Goal: Information Seeking & Learning: Check status

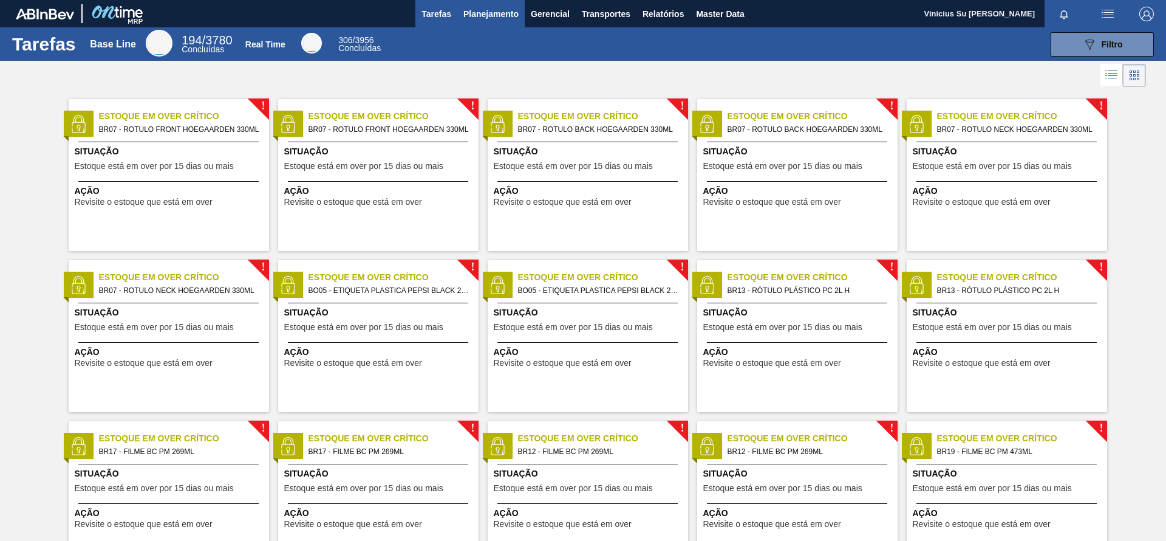
click at [469, 12] on span "Planejamento" at bounding box center [490, 14] width 55 height 15
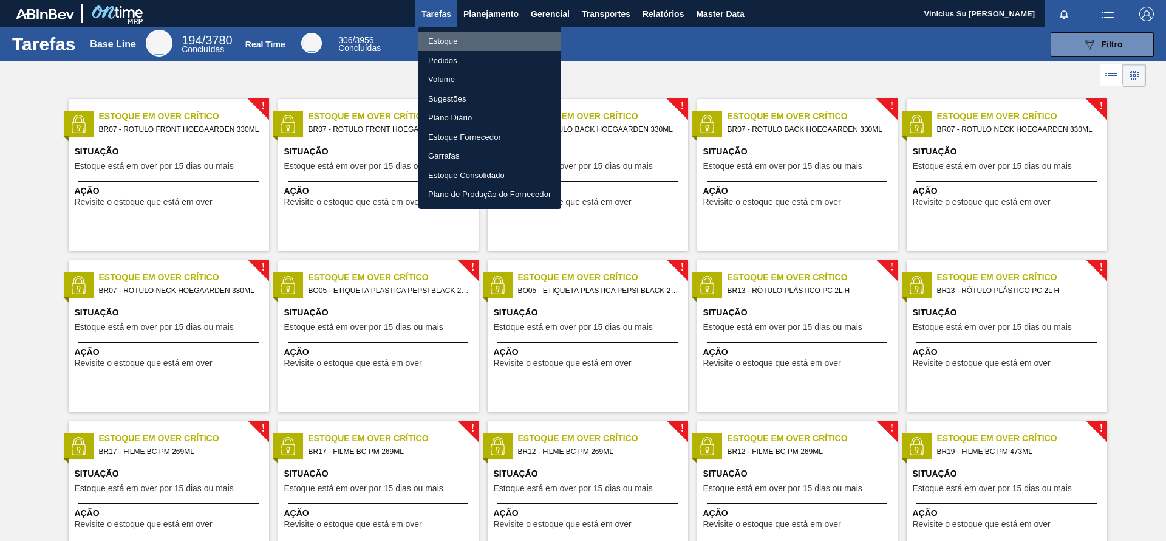
click at [443, 41] on li "Estoque" at bounding box center [489, 41] width 143 height 19
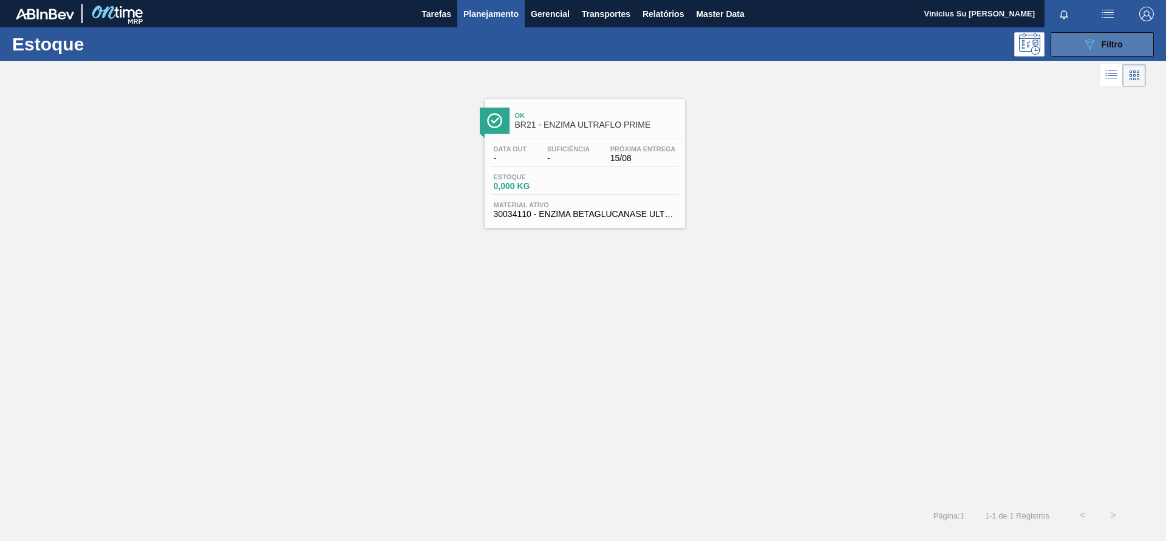
click at [777, 41] on span "Filtro" at bounding box center [1112, 44] width 21 height 10
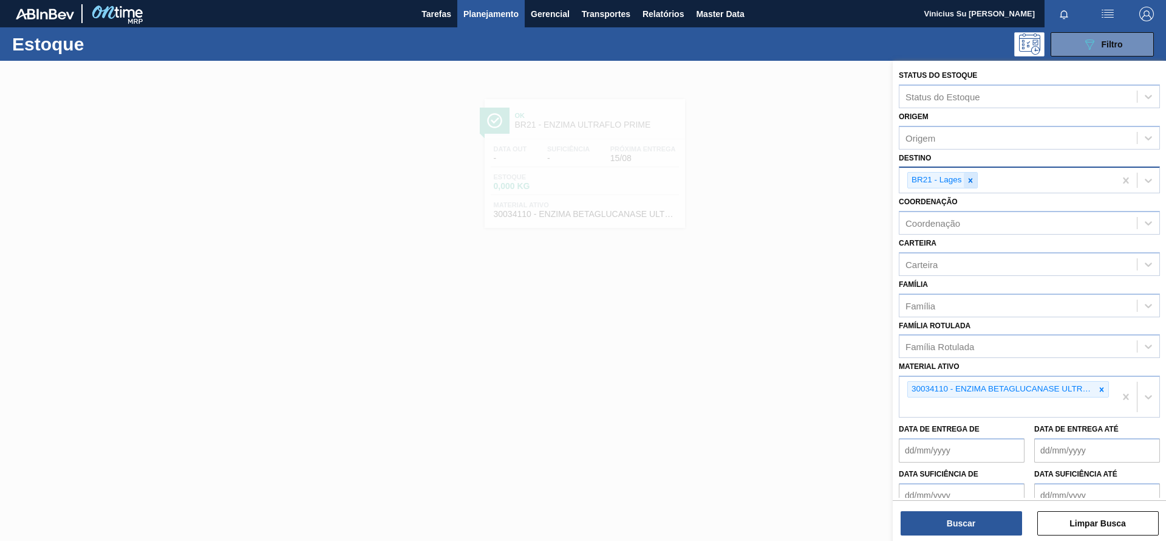
click at [777, 179] on icon at bounding box center [970, 180] width 4 height 4
click at [777, 360] on icon at bounding box center [1101, 386] width 9 height 9
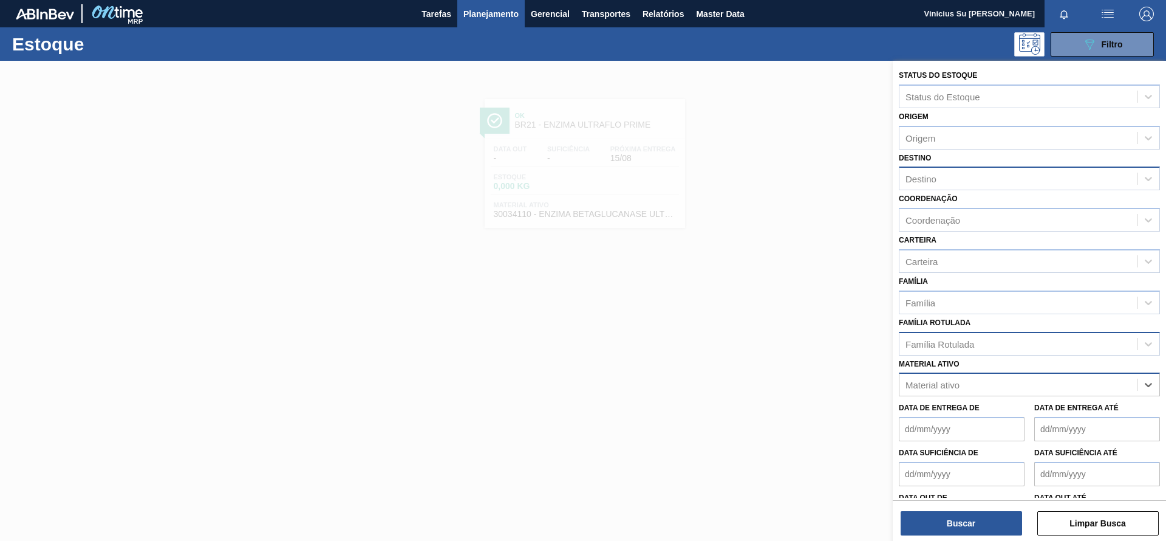
click at [777, 340] on div "Família Rotulada" at bounding box center [1017, 344] width 237 height 18
paste Rotulada "AP 473 MP"
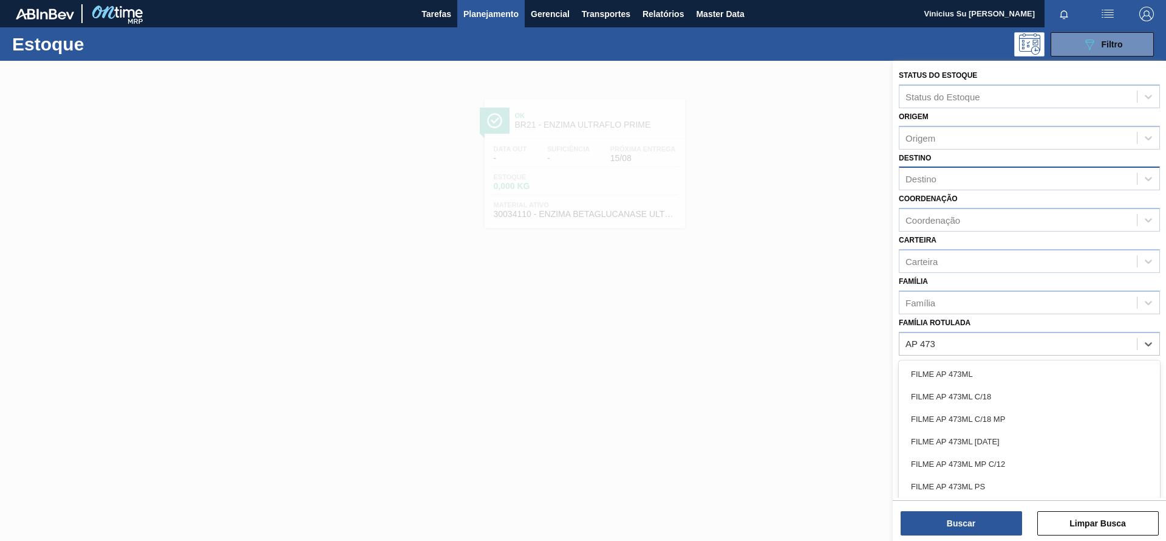
type Rotulada "AP 47"
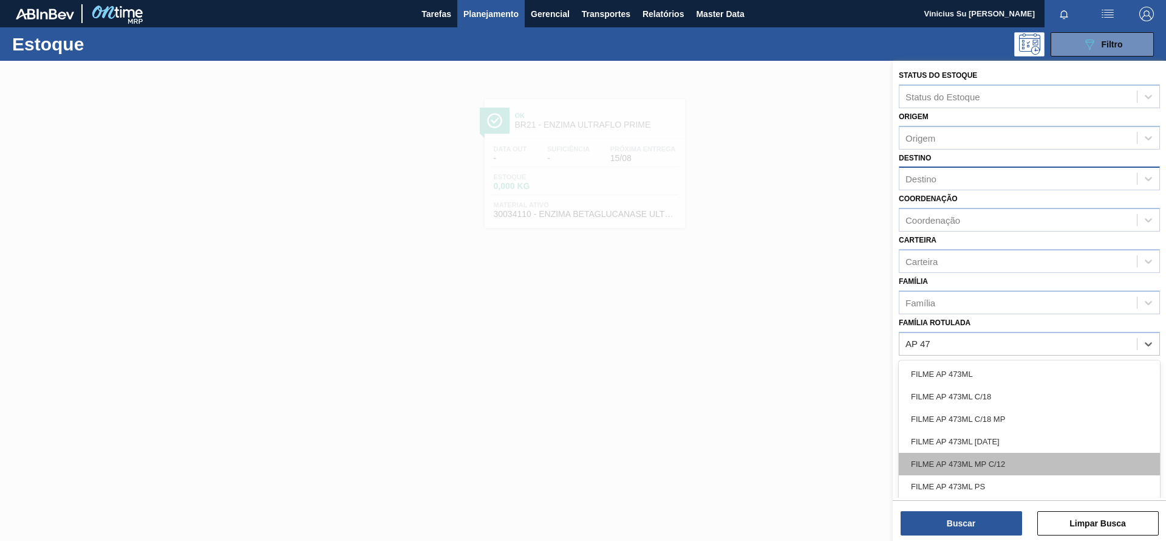
click at [777, 360] on div "FILME AP 473ML MP C/12" at bounding box center [1029, 463] width 261 height 22
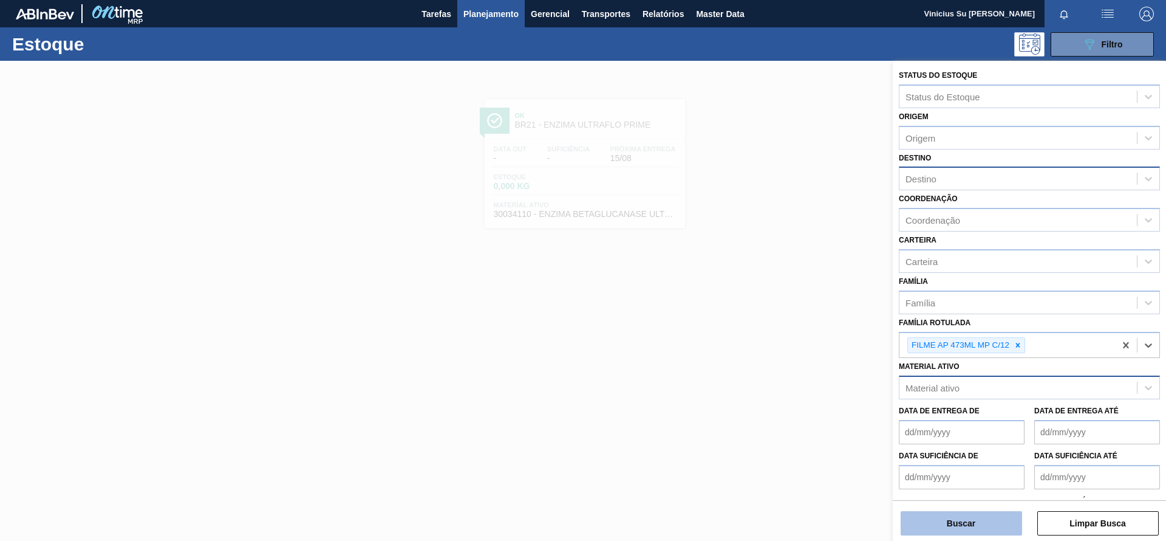
click at [777, 360] on button "Buscar" at bounding box center [961, 523] width 121 height 24
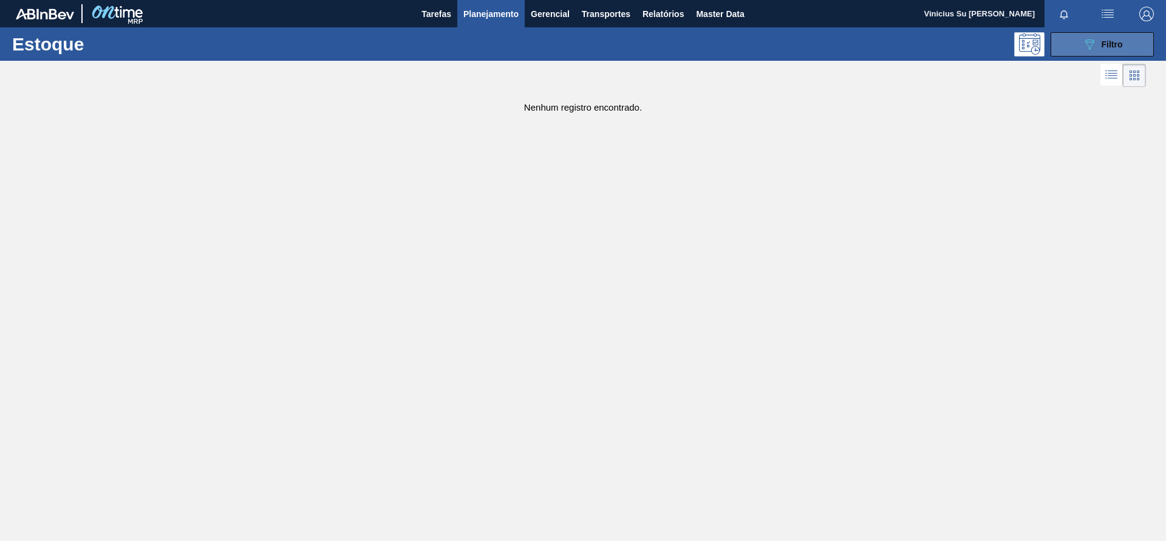
click at [777, 46] on button "089F7B8B-B2A5-4AFE-B5C0-19BA573D28AC Filtro" at bounding box center [1102, 44] width 103 height 24
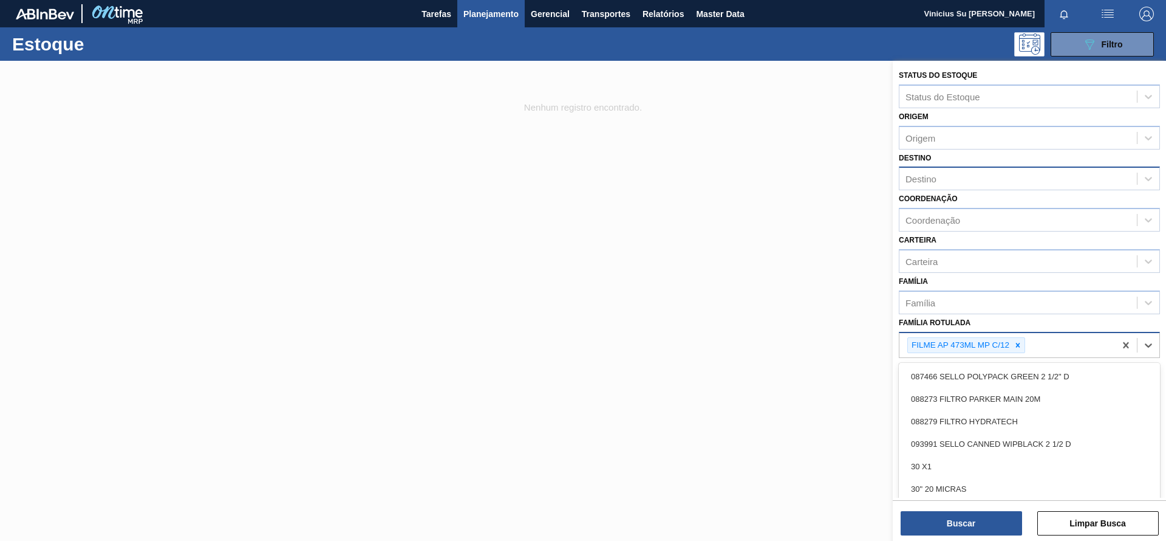
click at [777, 350] on div "FILME AP 473ML MP C/12" at bounding box center [1007, 345] width 216 height 25
type Rotulada "a"
type Rotulada "filme ap"
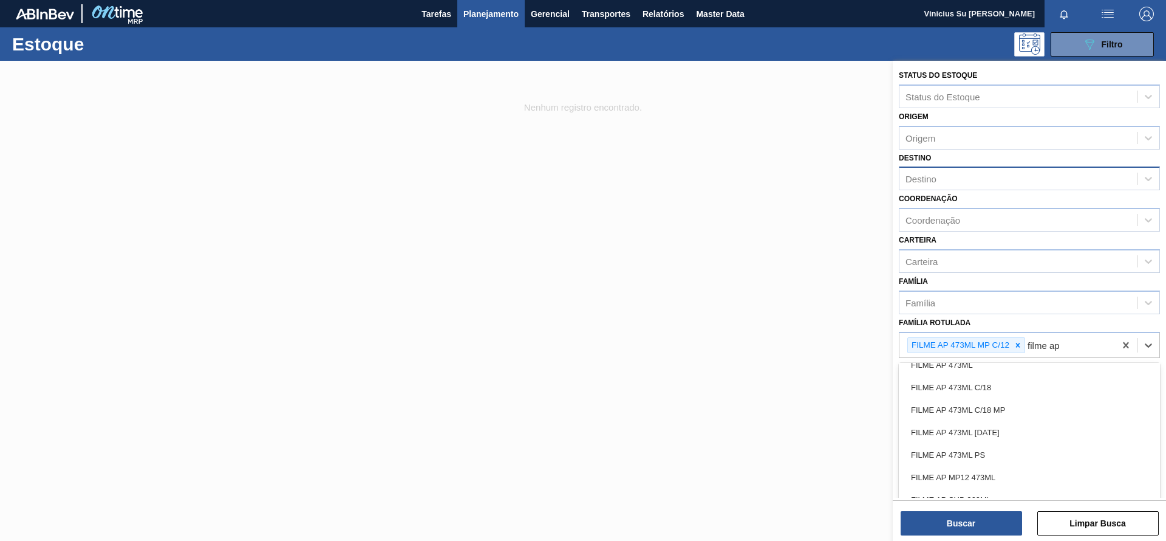
scroll to position [364, 0]
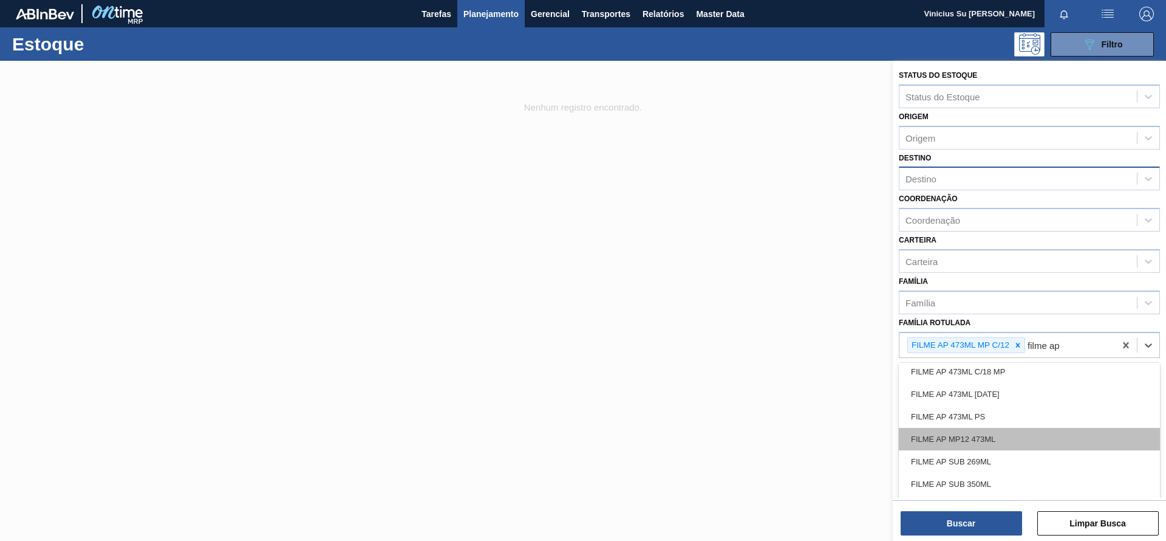
click at [777, 360] on div "FILME AP MP12 473ML" at bounding box center [1029, 439] width 261 height 22
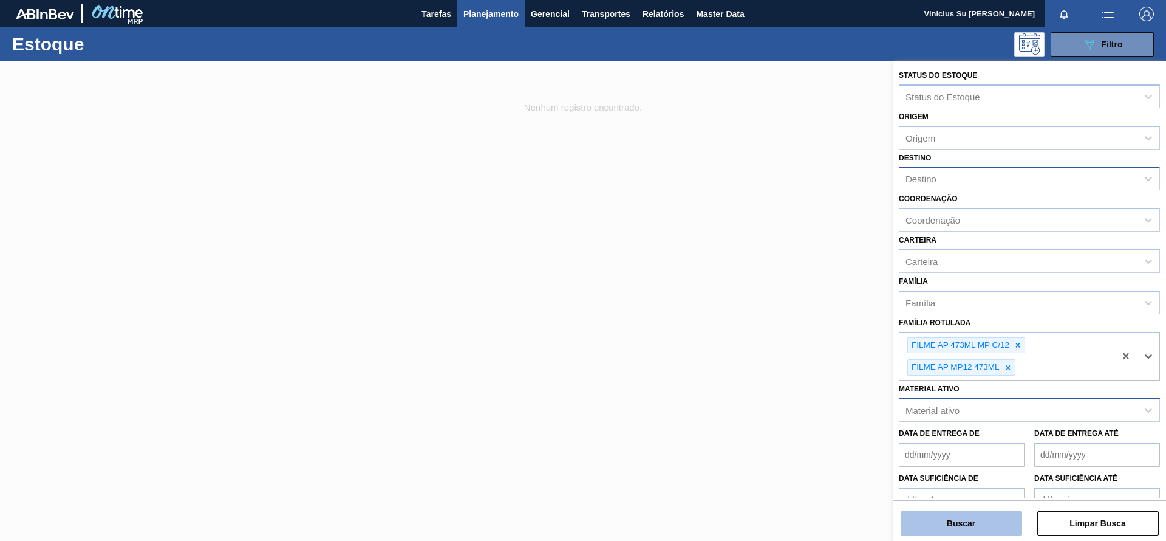
click at [777, 360] on button "Buscar" at bounding box center [961, 523] width 121 height 24
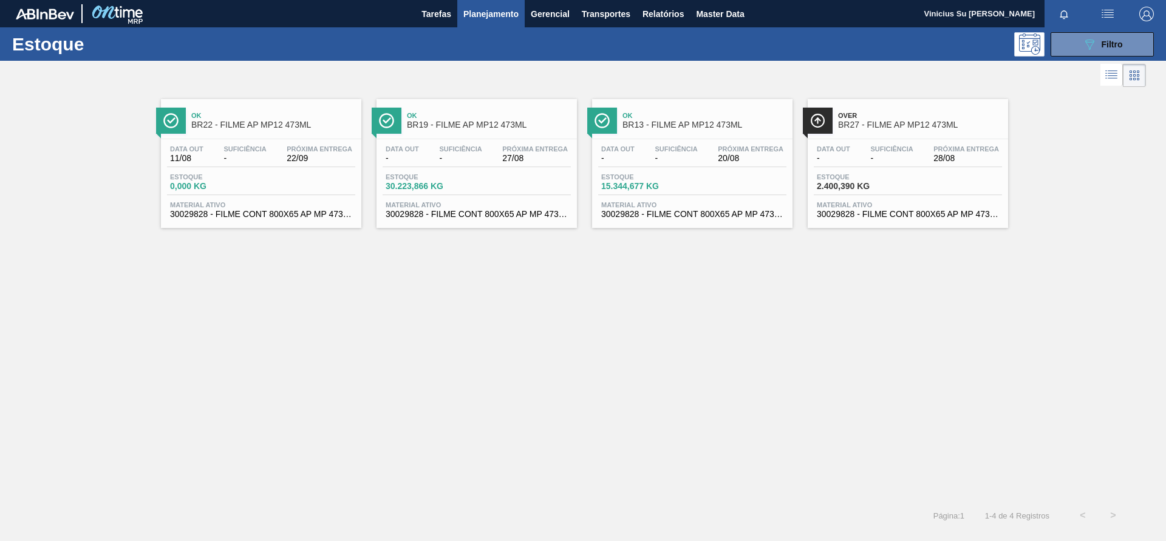
click at [777, 360] on div "Ok BR22 - FILME AP MP12 473ML Data out 11/08 Suficiência - Próxima Entrega 22/0…" at bounding box center [583, 295] width 1166 height 410
click at [777, 349] on div "Ok BR22 - FILME AP MP12 473ML Data out 11/08 Suficiência - Próxima Entrega 22/0…" at bounding box center [583, 295] width 1166 height 410
click at [777, 360] on div "Ok BR22 - FILME AP MP12 473ML Data out 11/08 Suficiência - Próxima Entrega 22/0…" at bounding box center [583, 295] width 1166 height 410
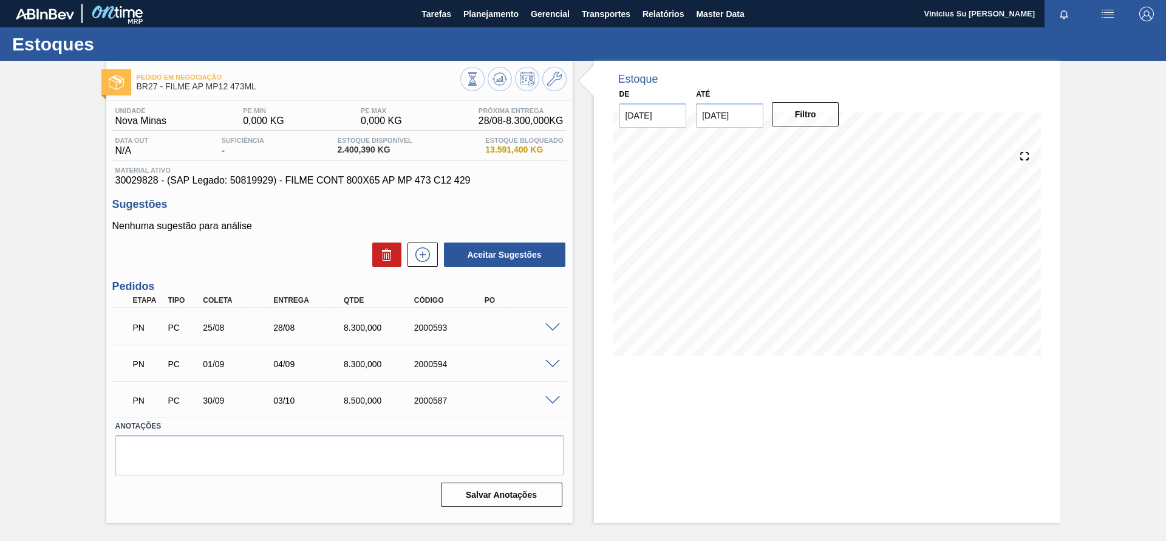
click at [740, 115] on input "[DATE]" at bounding box center [729, 115] width 67 height 24
click at [831, 146] on button "Next Month" at bounding box center [832, 144] width 9 height 9
click at [828, 140] on button "Next Month" at bounding box center [832, 144] width 9 height 9
click at [807, 262] on div "31" at bounding box center [809, 262] width 16 height 16
type input "[DATE]"
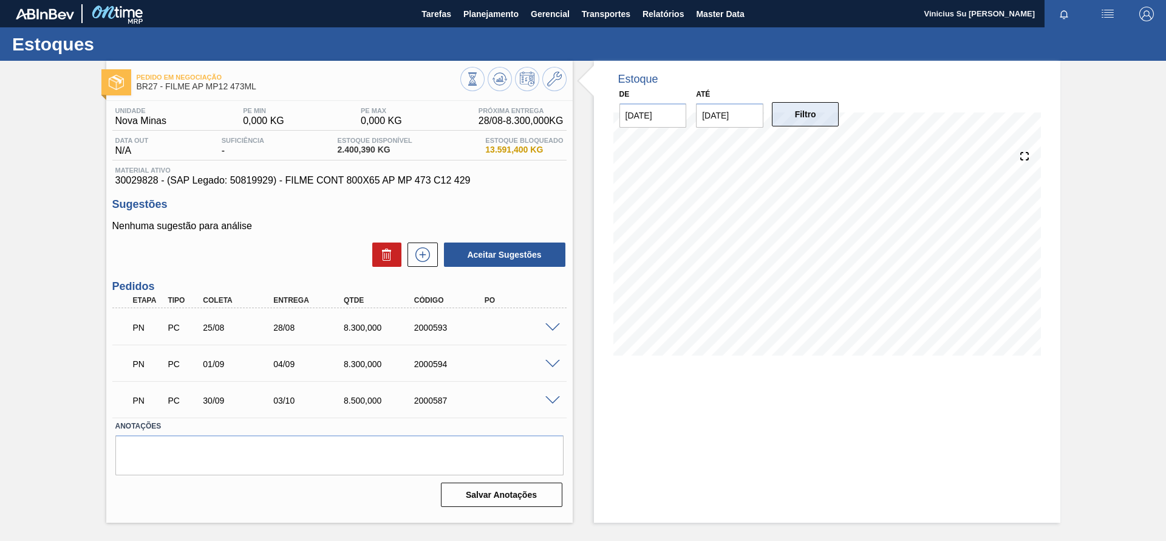
click at [802, 115] on button "Filtro" at bounding box center [805, 114] width 67 height 24
click at [32, 418] on div "Pedido em Negociação BR27 - FILME AP MP12 473ML Unidade Nova Minas PE MIN 0,000…" at bounding box center [583, 292] width 1166 height 462
click at [36, 336] on div "Pedido em Negociação BR27 - FILME AP MP12 473ML Unidade Nova Minas PE MIN 0,000…" at bounding box center [583, 292] width 1166 height 462
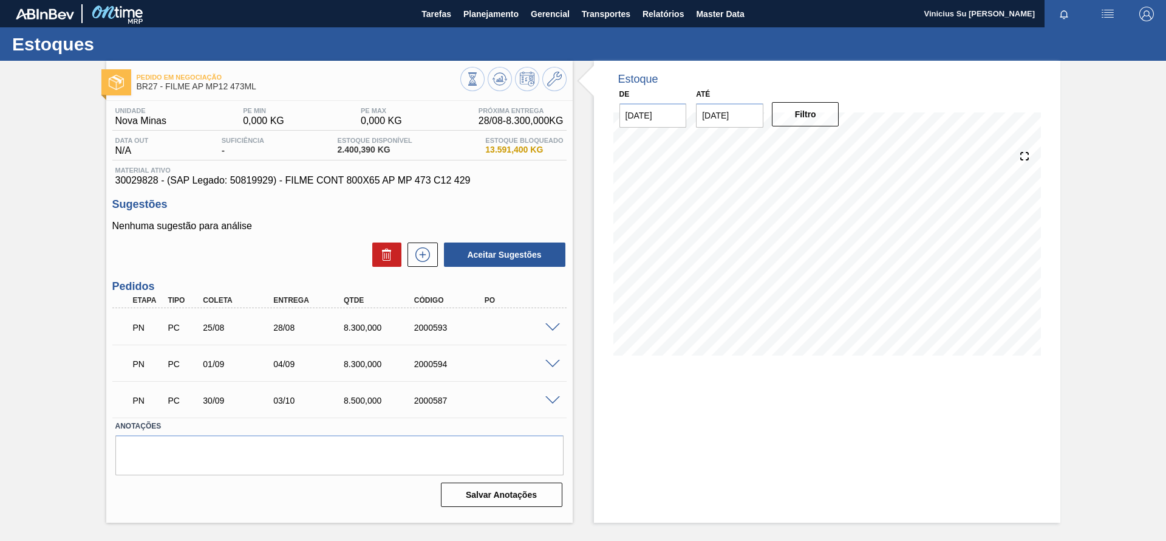
click at [43, 330] on div "Pedido em Negociação BR27 - FILME AP MP12 473ML Unidade Nova Minas PE MIN 0,000…" at bounding box center [583, 292] width 1166 height 462
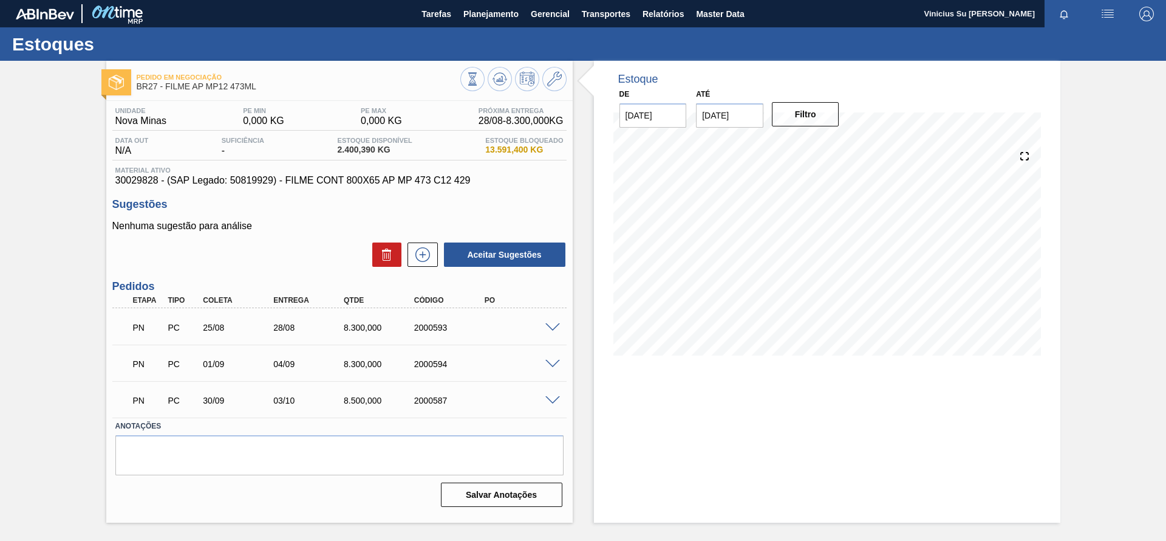
click at [43, 330] on div "Pedido em Negociação BR27 - FILME AP MP12 473ML Unidade Nova Minas PE MIN 0,000…" at bounding box center [583, 292] width 1166 height 462
click at [488, 18] on span "Planejamento" at bounding box center [490, 14] width 55 height 15
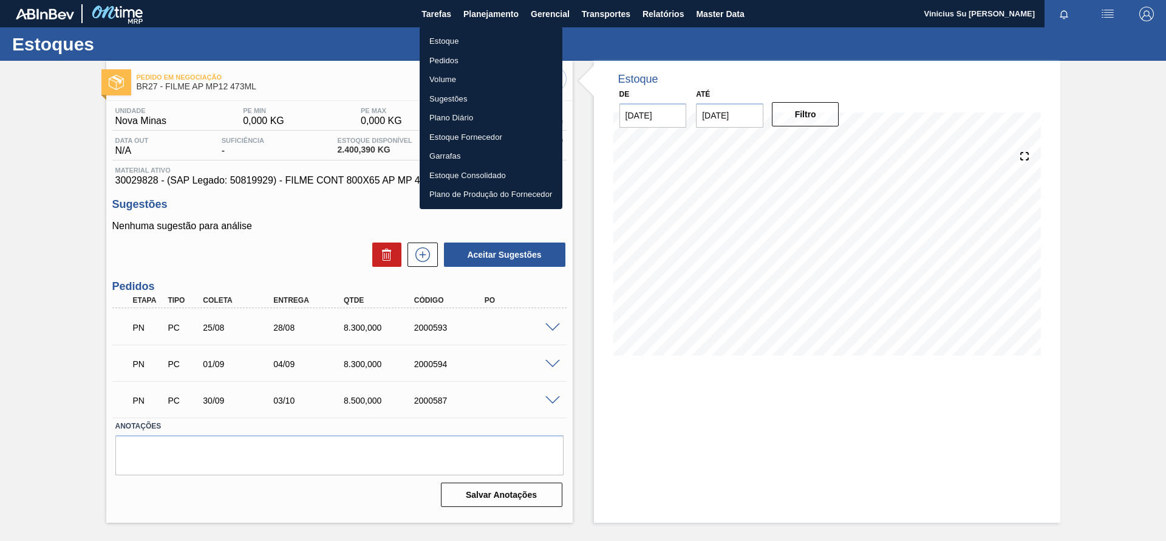
click at [455, 39] on li "Estoque" at bounding box center [491, 41] width 143 height 19
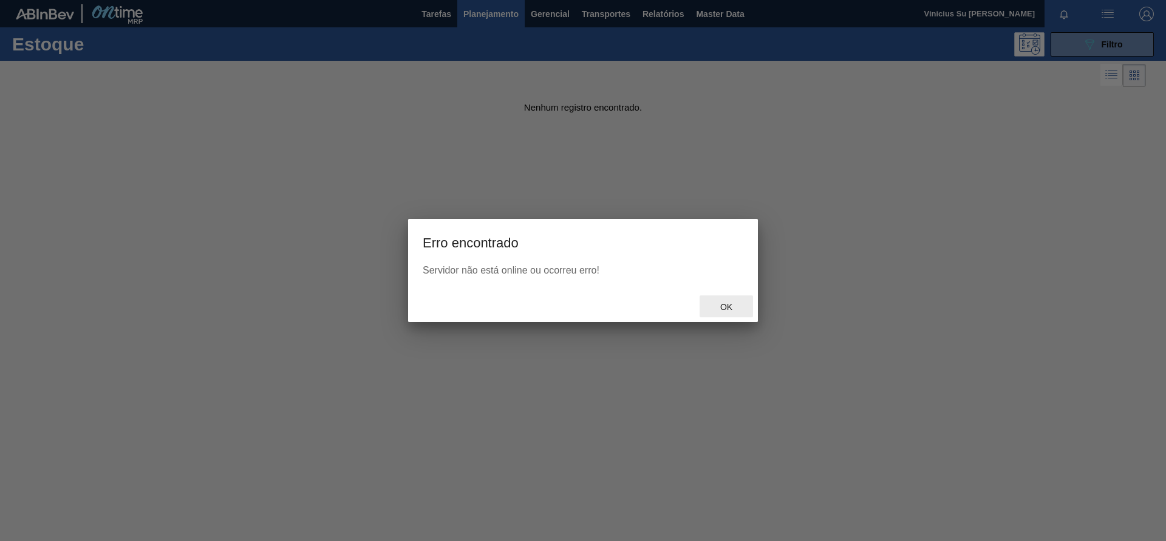
click at [730, 309] on span "Ok" at bounding box center [727, 307] width 32 height 10
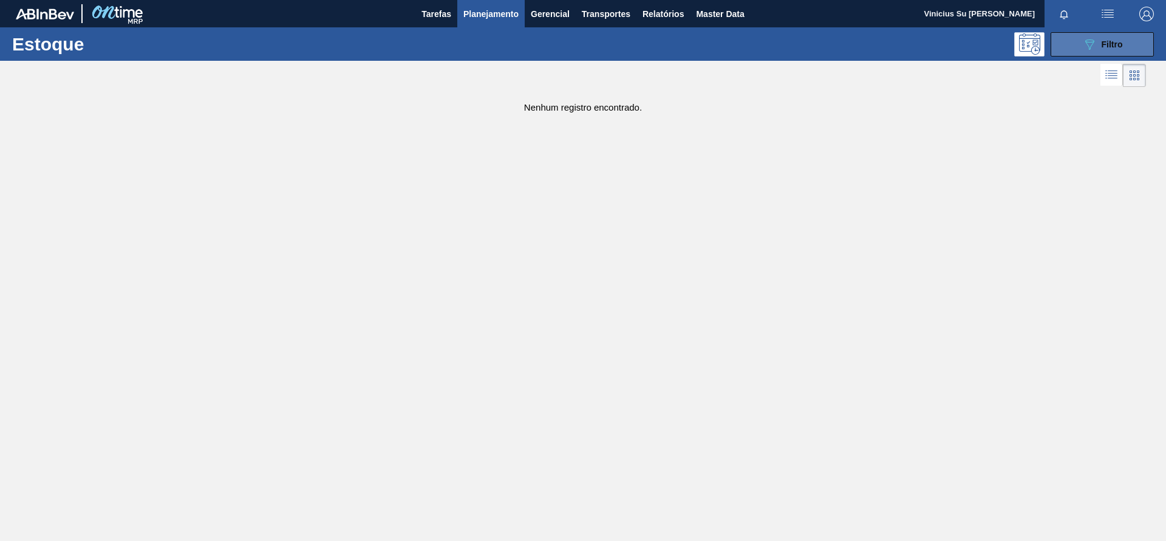
click at [1090, 41] on icon "089F7B8B-B2A5-4AFE-B5C0-19BA573D28AC" at bounding box center [1089, 44] width 15 height 15
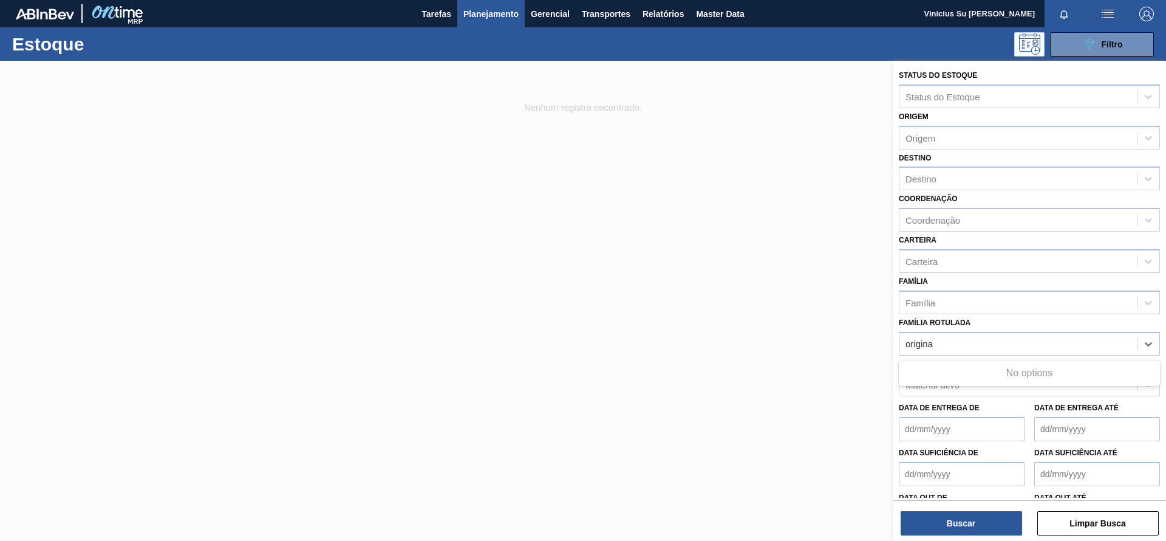
type Rotulada "original"
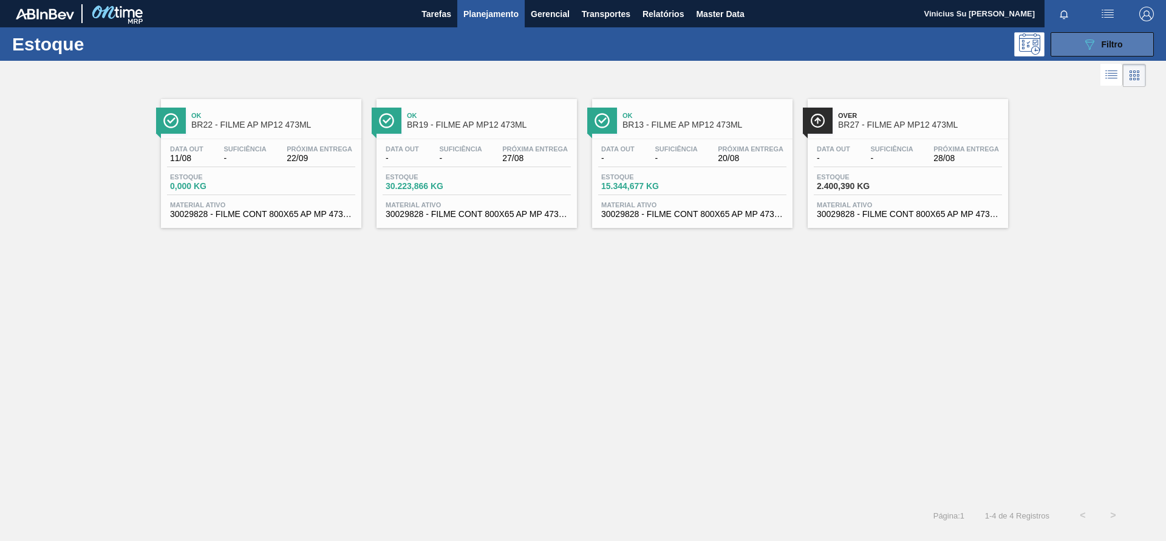
click at [1100, 52] on button "089F7B8B-B2A5-4AFE-B5C0-19BA573D28AC Filtro" at bounding box center [1102, 44] width 103 height 24
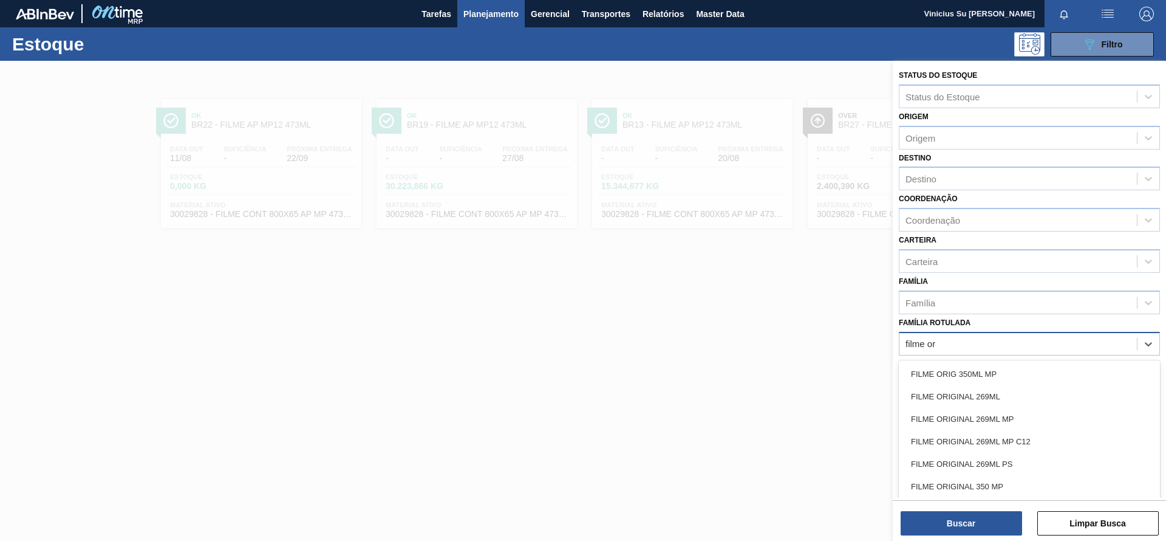
type Rotulada "filme ori"
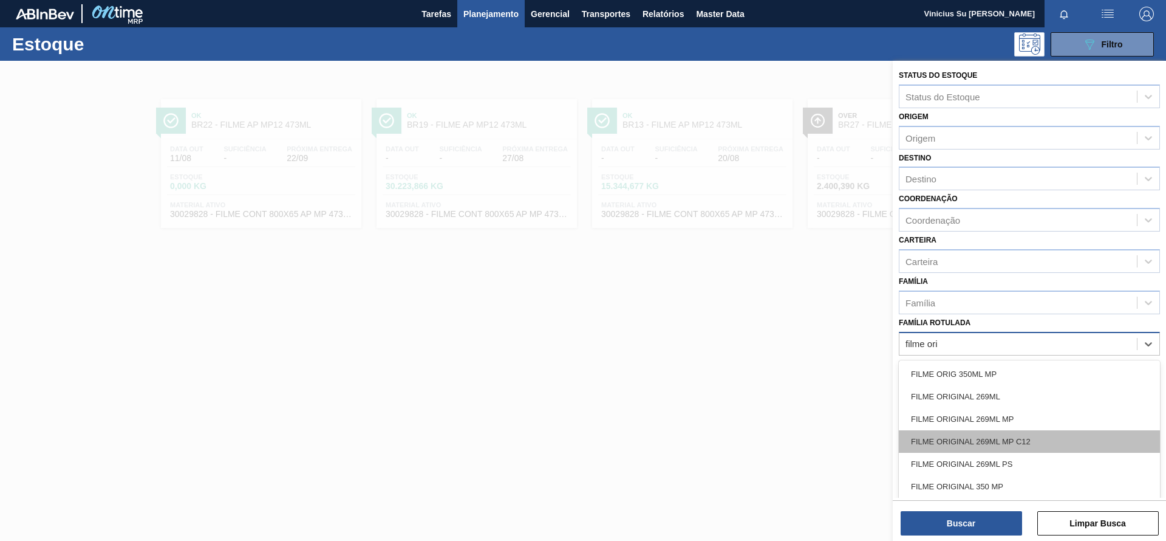
click at [1033, 435] on div "FILME ORIGINAL 269ML MP C12" at bounding box center [1029, 441] width 261 height 22
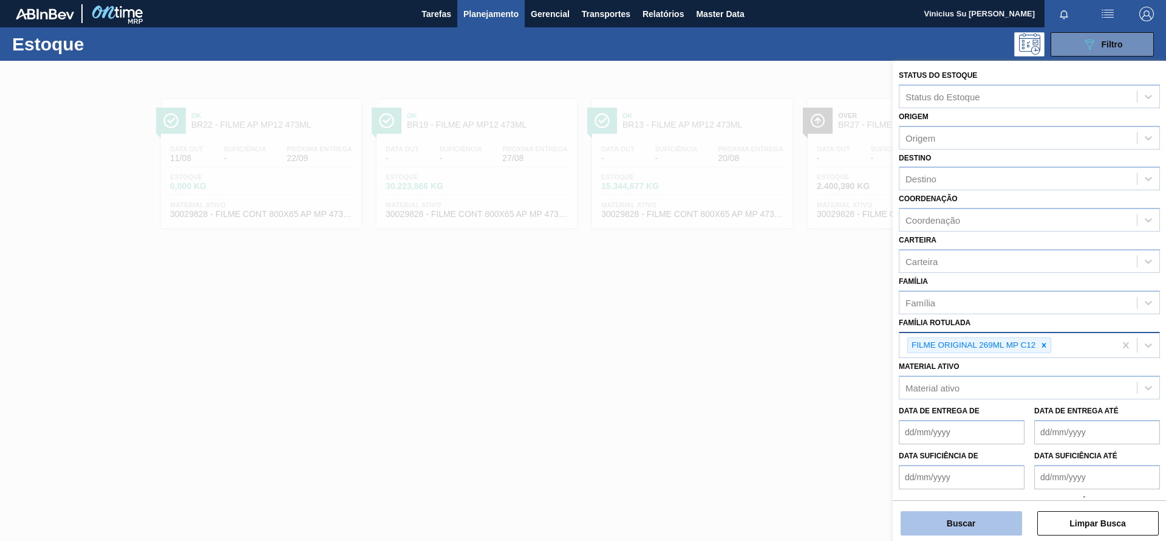
click at [991, 531] on button "Buscar" at bounding box center [961, 523] width 121 height 24
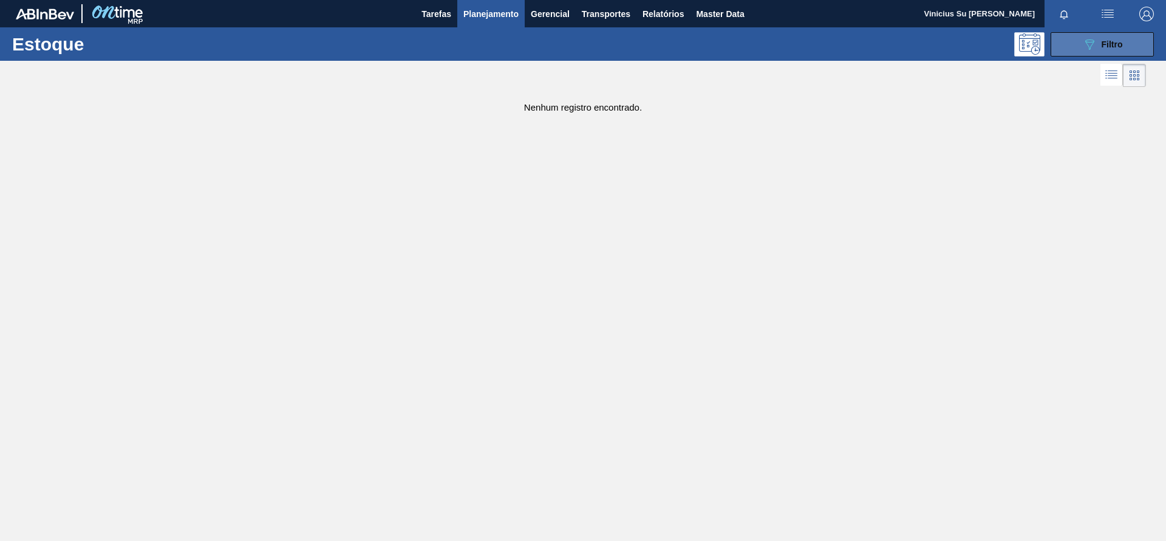
click at [1114, 38] on div "089F7B8B-B2A5-4AFE-B5C0-19BA573D28AC Filtro" at bounding box center [1102, 44] width 41 height 15
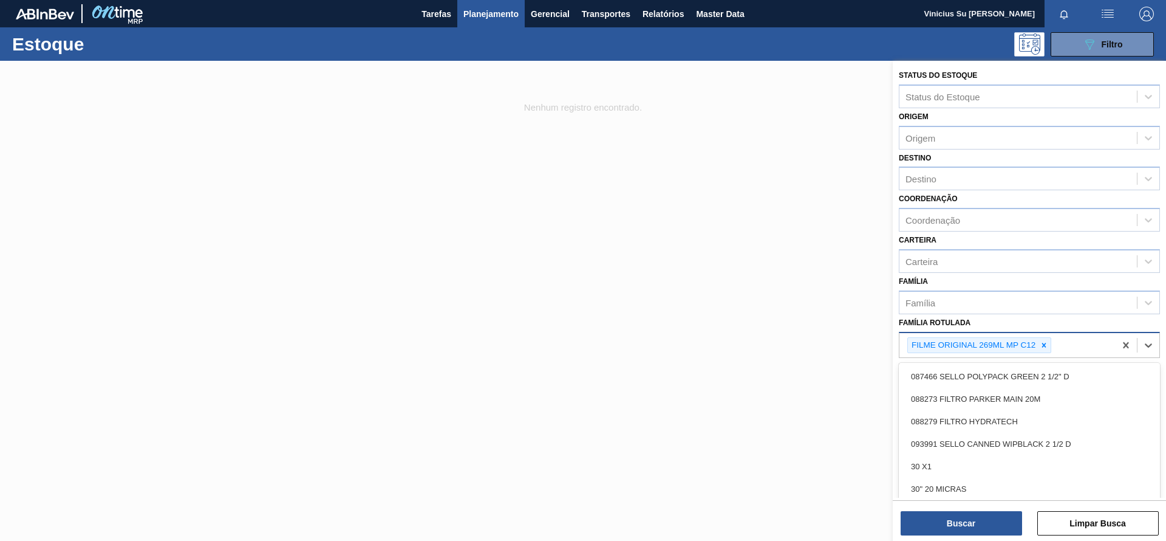
click at [1089, 344] on div "FILME ORIGINAL 269ML MP C12" at bounding box center [1007, 345] width 216 height 25
type Rotulada "filme origi"
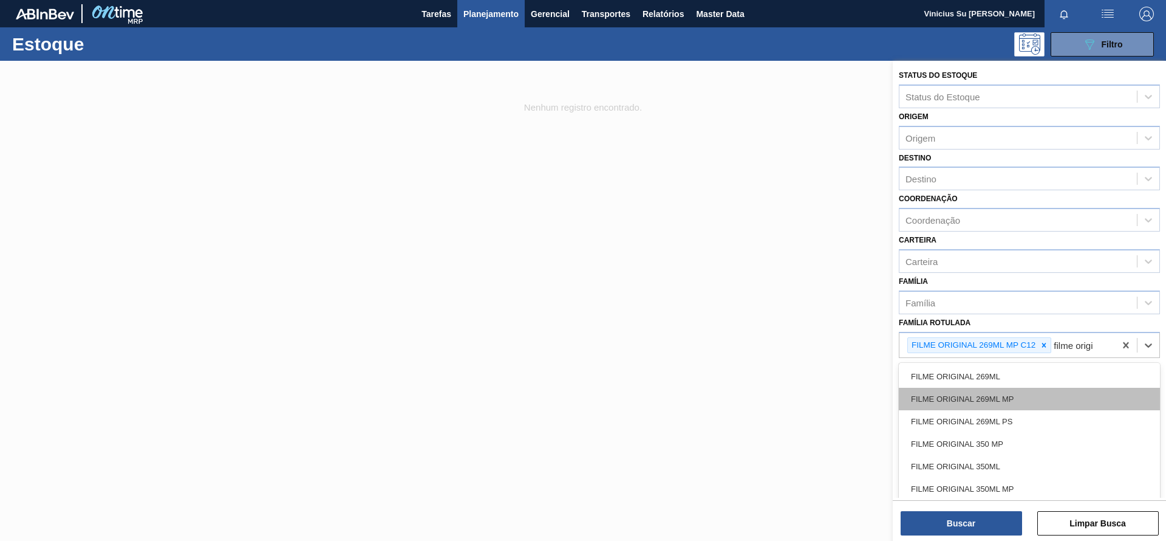
click at [1048, 394] on div "FILME ORIGINAL 269ML MP" at bounding box center [1029, 398] width 261 height 22
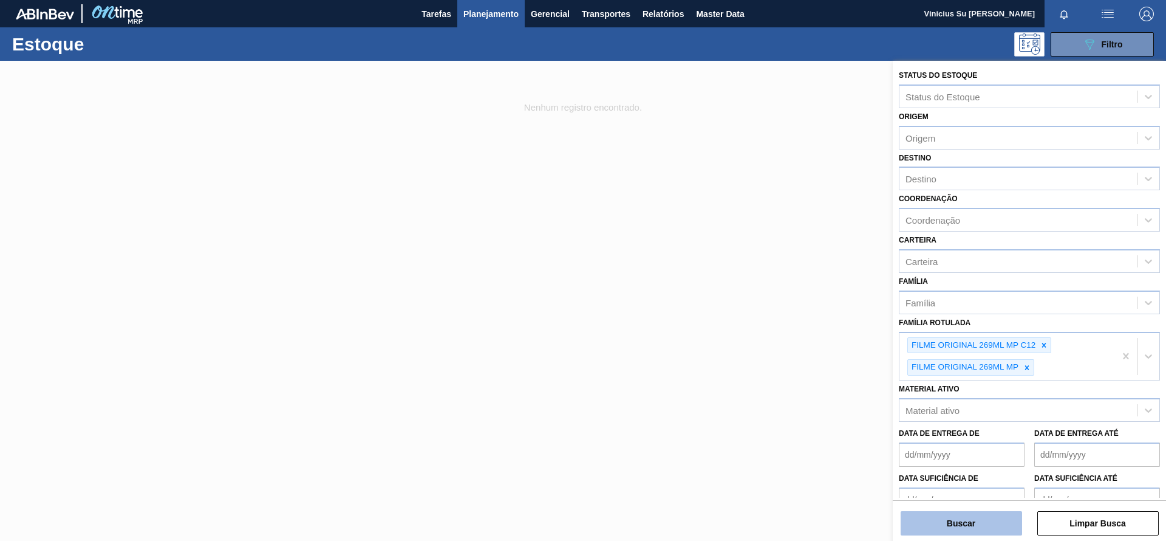
click at [985, 524] on button "Buscar" at bounding box center [961, 523] width 121 height 24
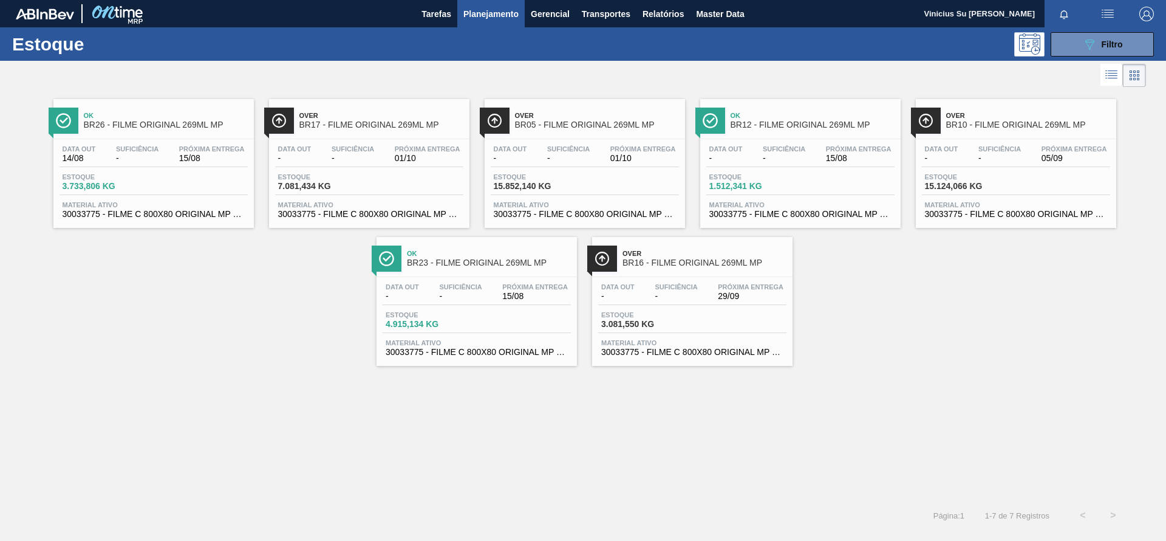
click at [920, 277] on div "Ok BR26 - FILME ORIGINAL 269ML MP Data out 14/08 Suficiência - Próxima Entrega …" at bounding box center [583, 228] width 1166 height 276
click at [500, 9] on span "Planejamento" at bounding box center [490, 14] width 55 height 15
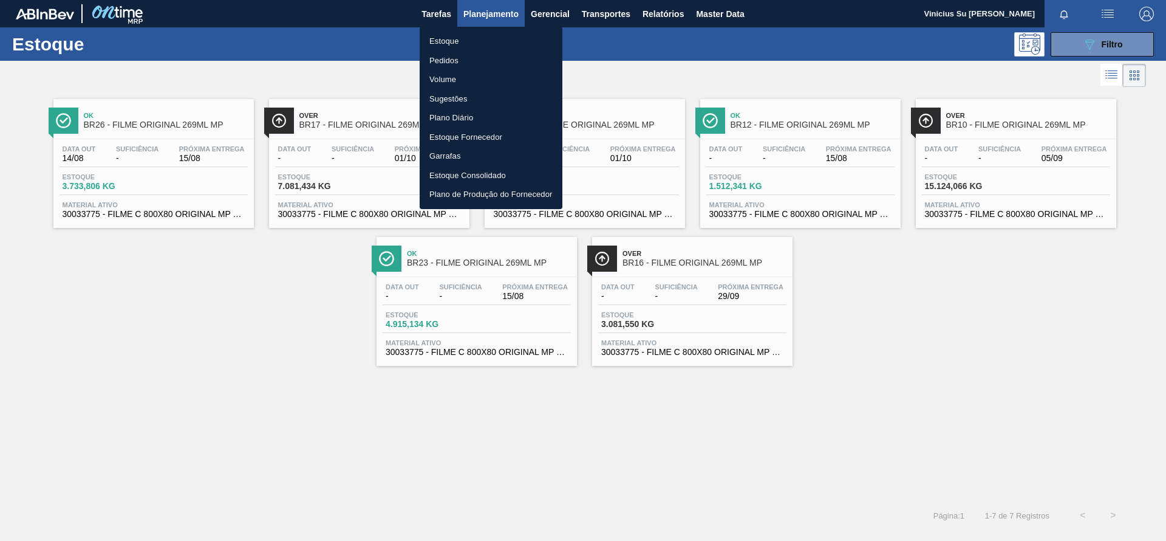
click at [452, 43] on li "Estoque" at bounding box center [491, 41] width 143 height 19
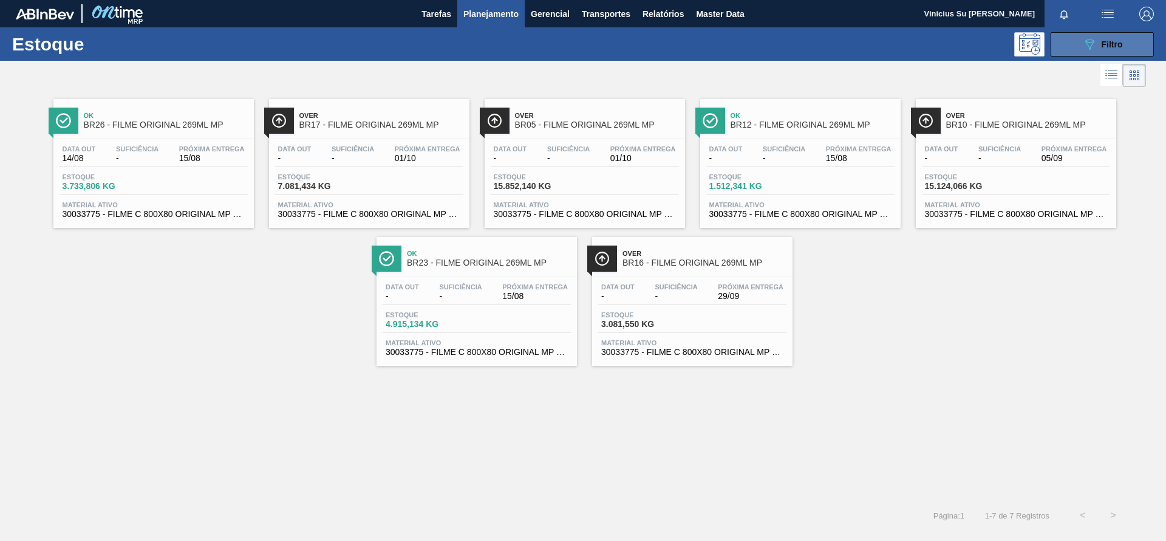
click at [1087, 52] on button "089F7B8B-B2A5-4AFE-B5C0-19BA573D28AC Filtro" at bounding box center [1102, 44] width 103 height 24
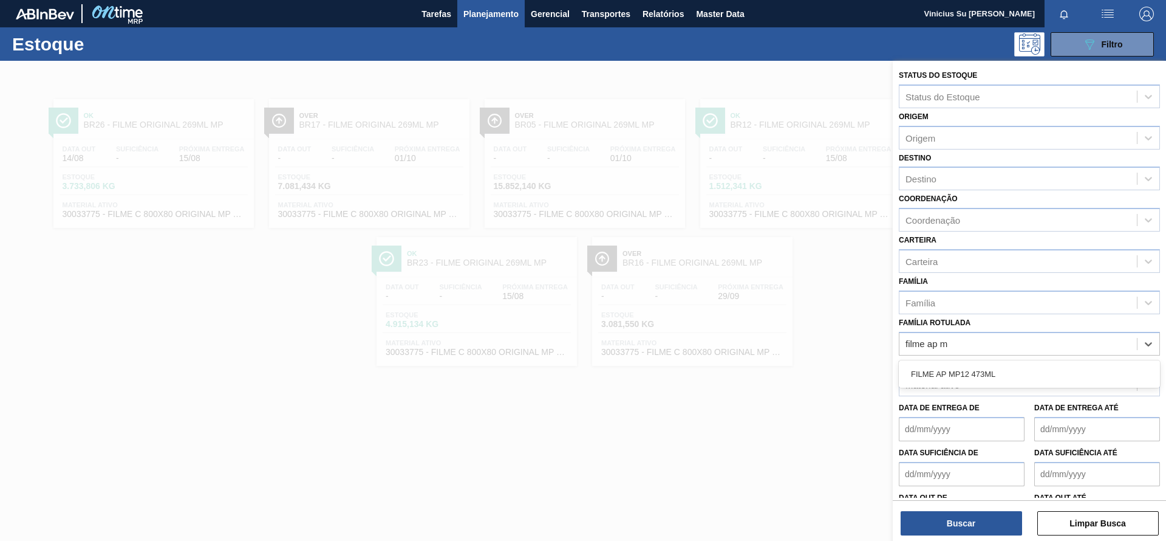
type Rotulada "filme ap mp"
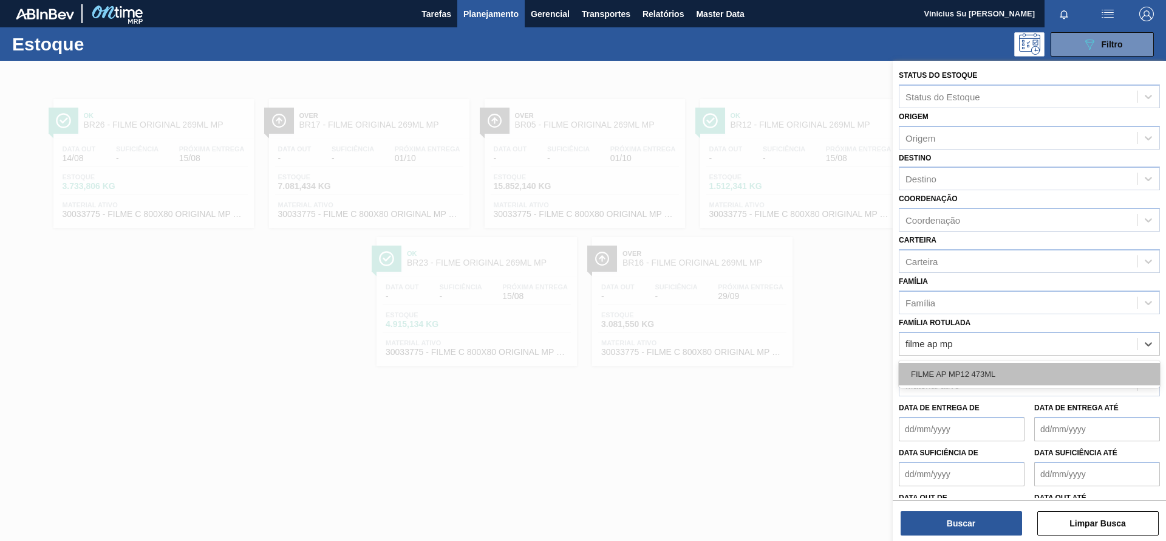
click at [1034, 370] on div "FILME AP MP12 473ML" at bounding box center [1029, 374] width 261 height 22
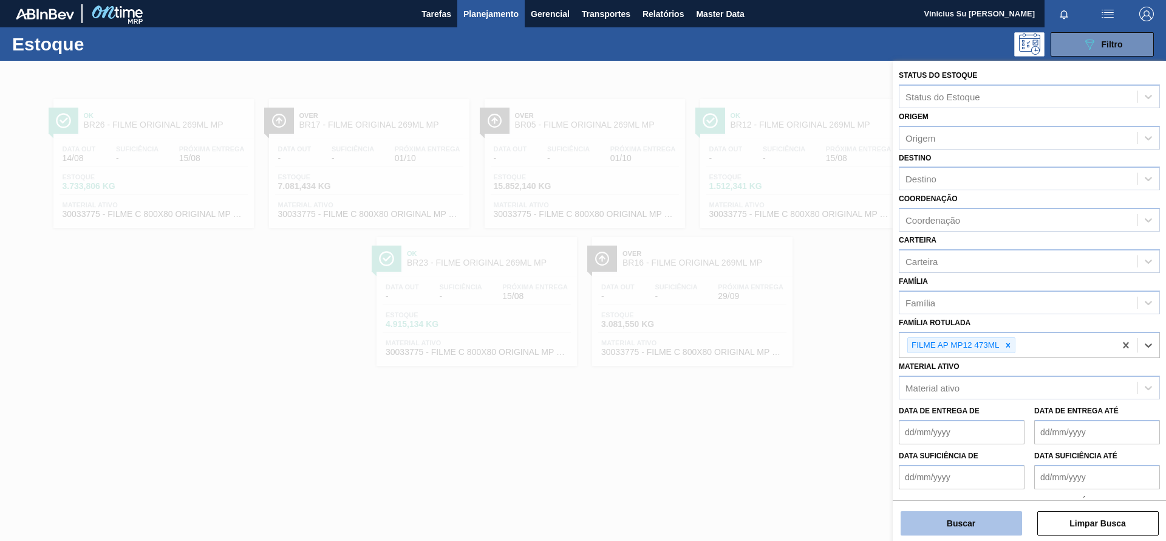
click at [965, 519] on button "Buscar" at bounding box center [961, 523] width 121 height 24
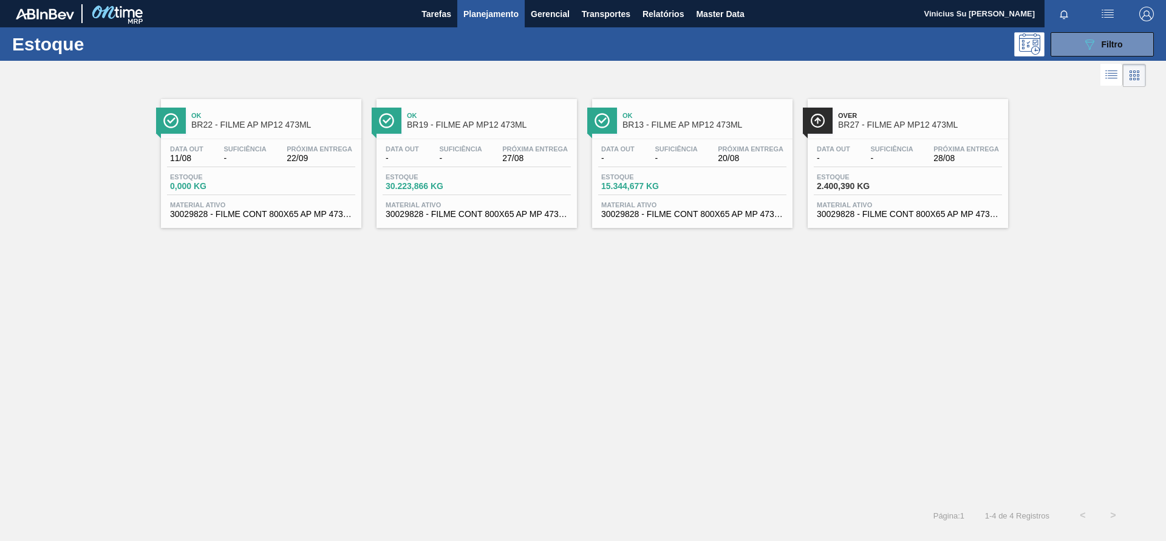
click at [912, 121] on span "BR27 - FILME AP MP12 473ML" at bounding box center [920, 124] width 164 height 9
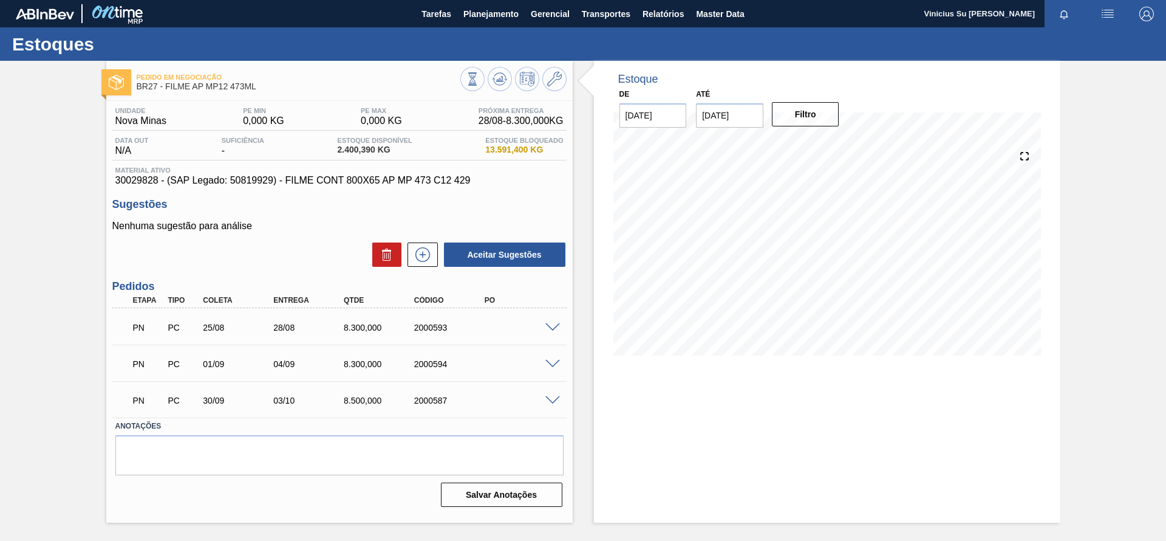
click at [550, 329] on span at bounding box center [552, 327] width 15 height 9
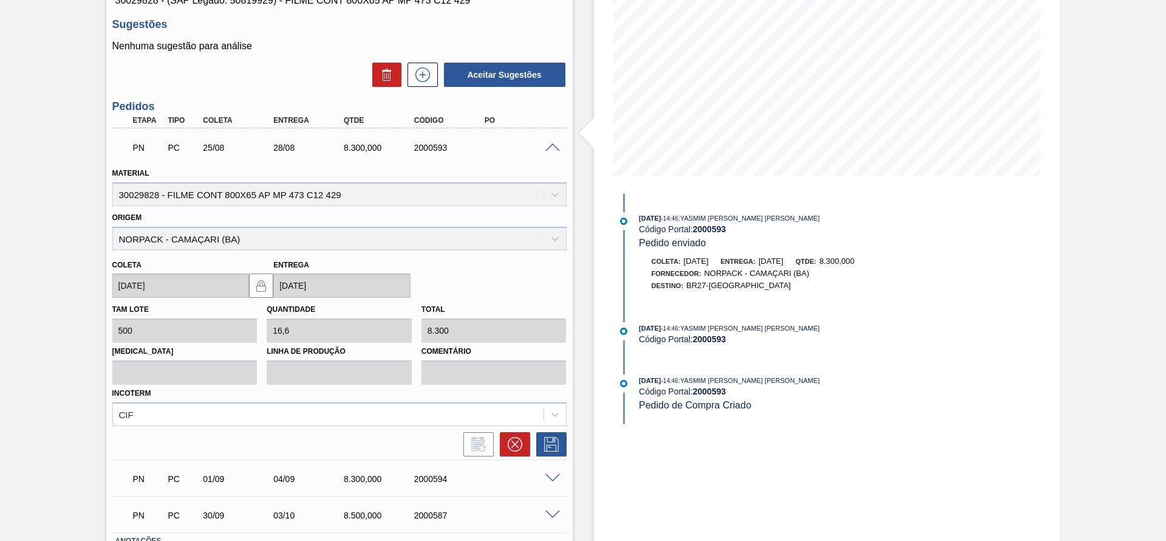
scroll to position [271, 0]
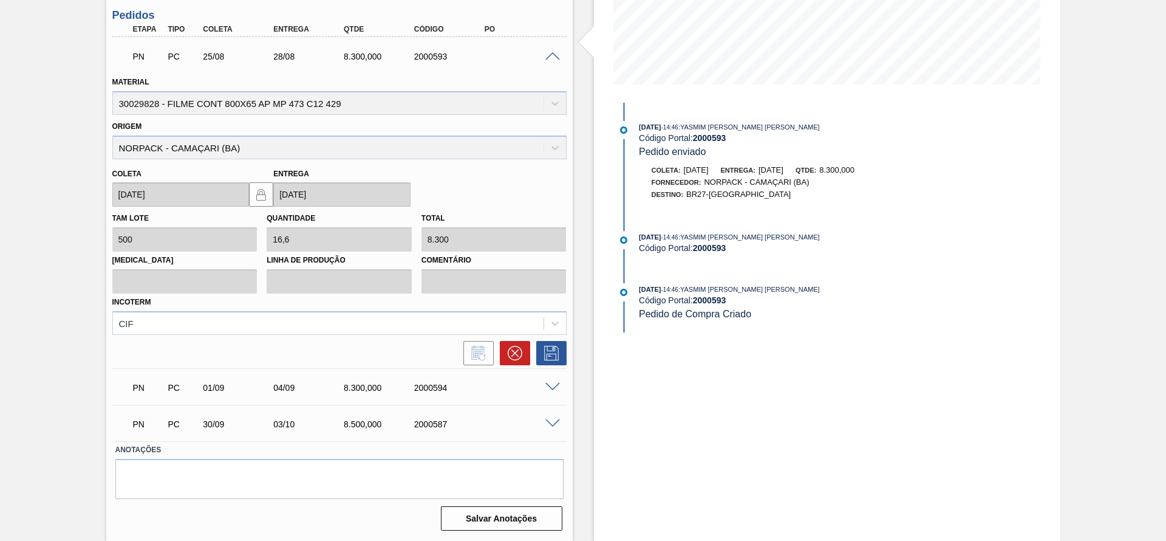
click at [554, 55] on span at bounding box center [552, 56] width 15 height 9
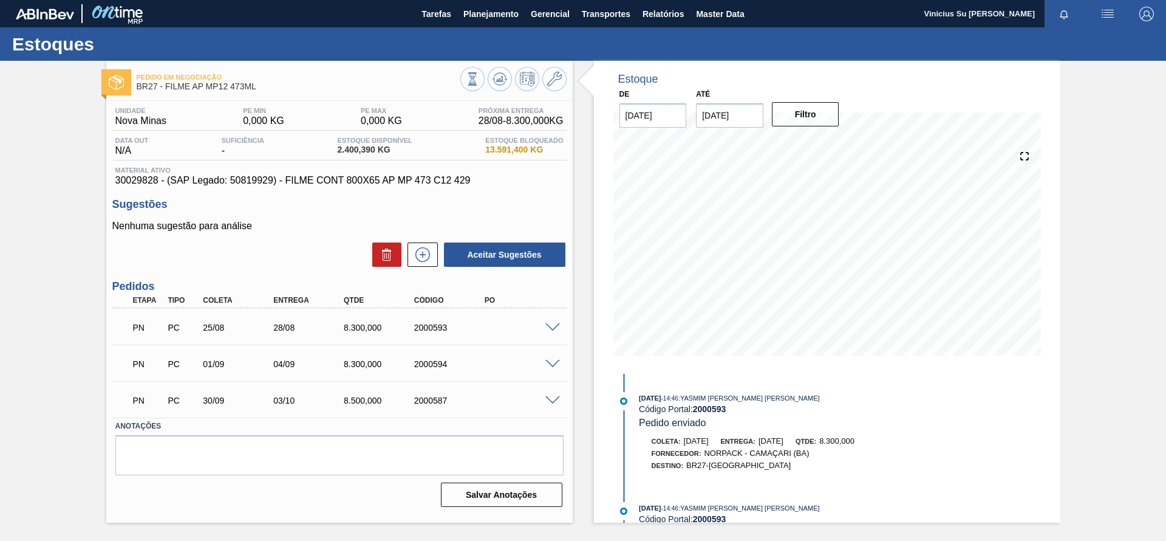
click at [554, 362] on span at bounding box center [552, 364] width 15 height 9
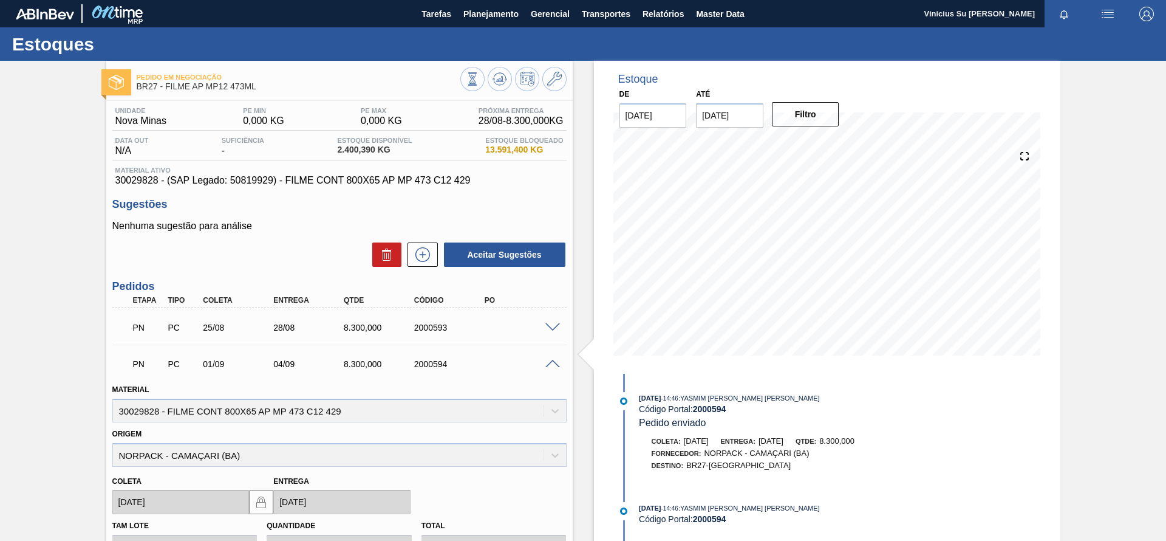
click at [554, 362] on span at bounding box center [552, 364] width 15 height 9
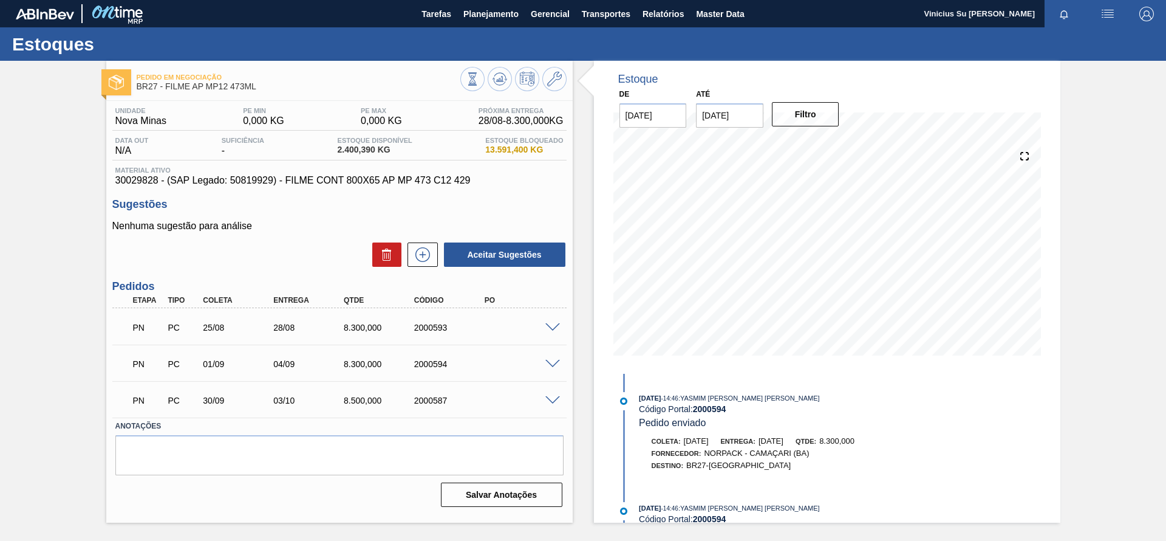
click at [554, 323] on span at bounding box center [552, 327] width 15 height 9
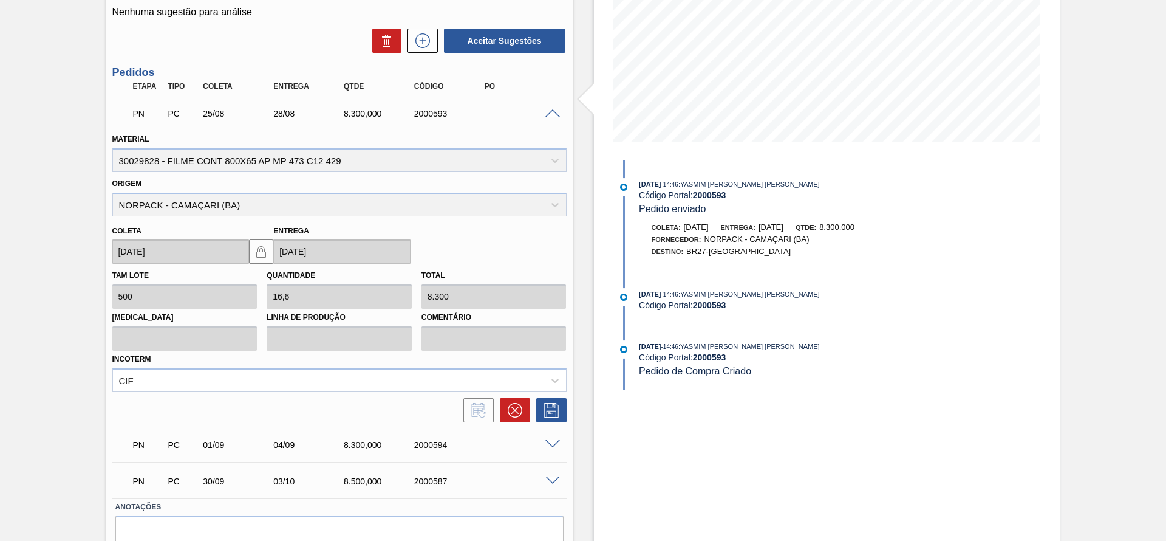
scroll to position [271, 0]
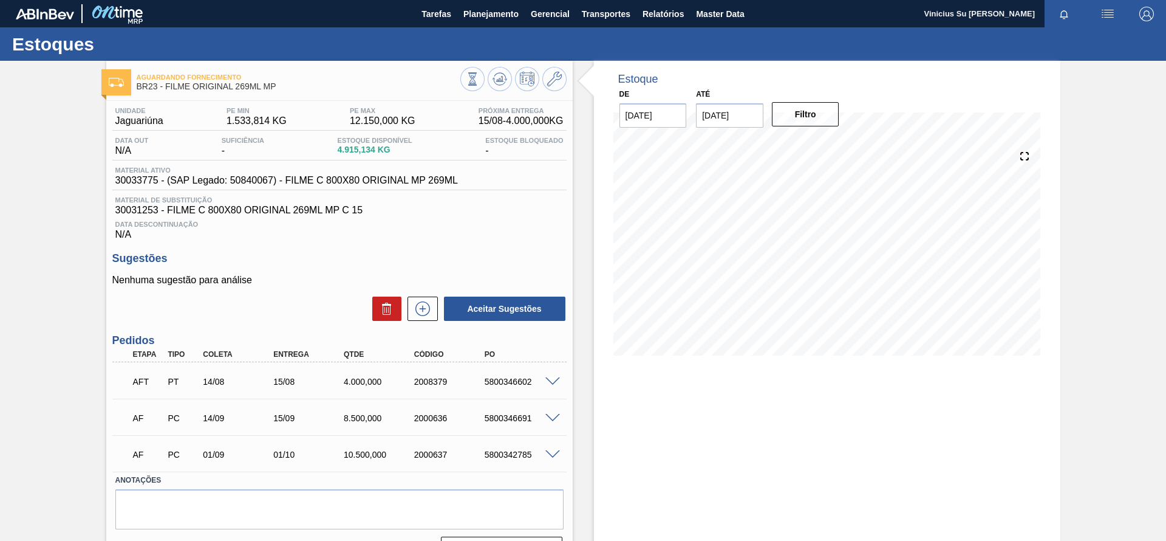
click at [69, 331] on div "Aguardando Fornecimento BR23 - FILME ORIGINAL 269ML MP Unidade Jaguariúna PE MI…" at bounding box center [583, 316] width 1166 height 510
click at [43, 262] on div "Aguardando Fornecimento BR23 - FILME ORIGINAL 269ML MP Unidade Jaguariúna PE MI…" at bounding box center [583, 316] width 1166 height 510
click at [53, 235] on div "Aguardando Fornecimento BR23 - FILME ORIGINAL 269ML MP Unidade Jaguariúna PE MI…" at bounding box center [583, 316] width 1166 height 510
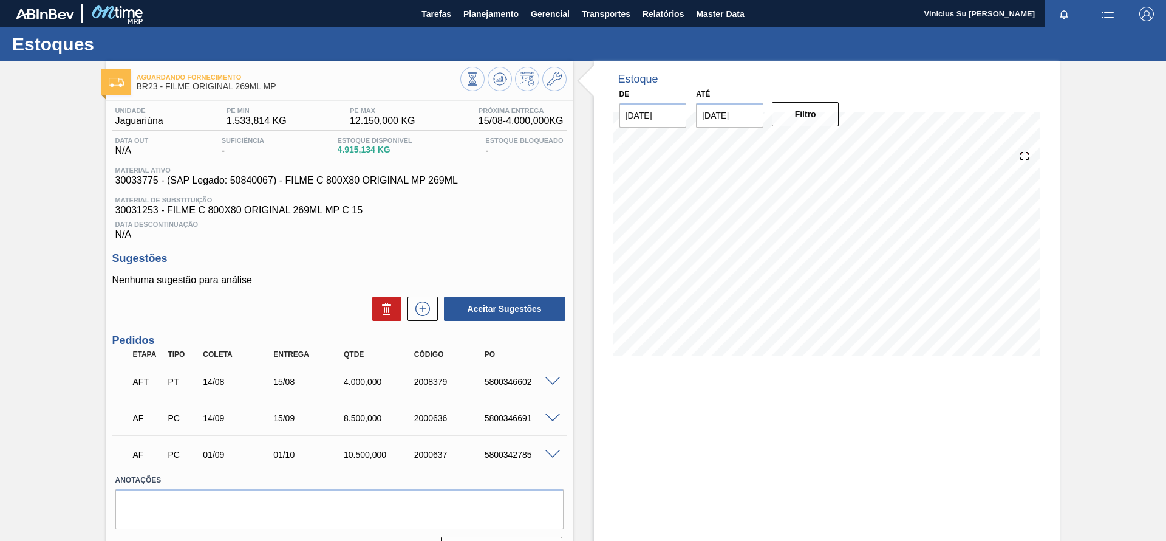
click at [553, 380] on span at bounding box center [552, 381] width 15 height 9
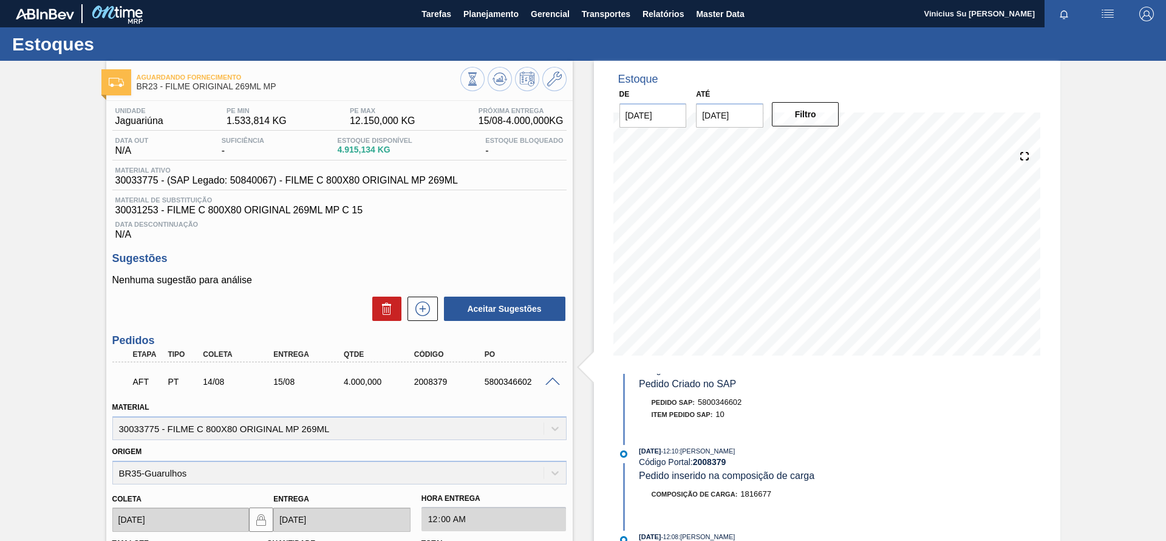
click at [587, 258] on div "Estoque De 15/08/2025 Até 31/10/2025 Filtro 15/08 Projeção de Estoque 8,915.134…" at bounding box center [817, 496] width 488 height 870
click at [581, 222] on div "Estoque De 15/08/2025 Até 31/10/2025 Filtro 15/08 Projeção de Estoque 8,915.134…" at bounding box center [817, 496] width 488 height 870
click at [581, 255] on div "Estoque De 15/08/2025 Até 31/10/2025 Filtro 15/08 Projeção de Estoque 8,915.134…" at bounding box center [817, 496] width 488 height 870
click at [579, 241] on div "Estoque De 15/08/2025 Até 31/10/2025 Filtro 15/08 Projeção de Estoque 8,915.134…" at bounding box center [817, 496] width 488 height 870
click at [578, 264] on div "Estoque De 15/08/2025 Até 31/10/2025 Filtro 15/08 Projeção de Estoque 8,915.134…" at bounding box center [817, 496] width 488 height 870
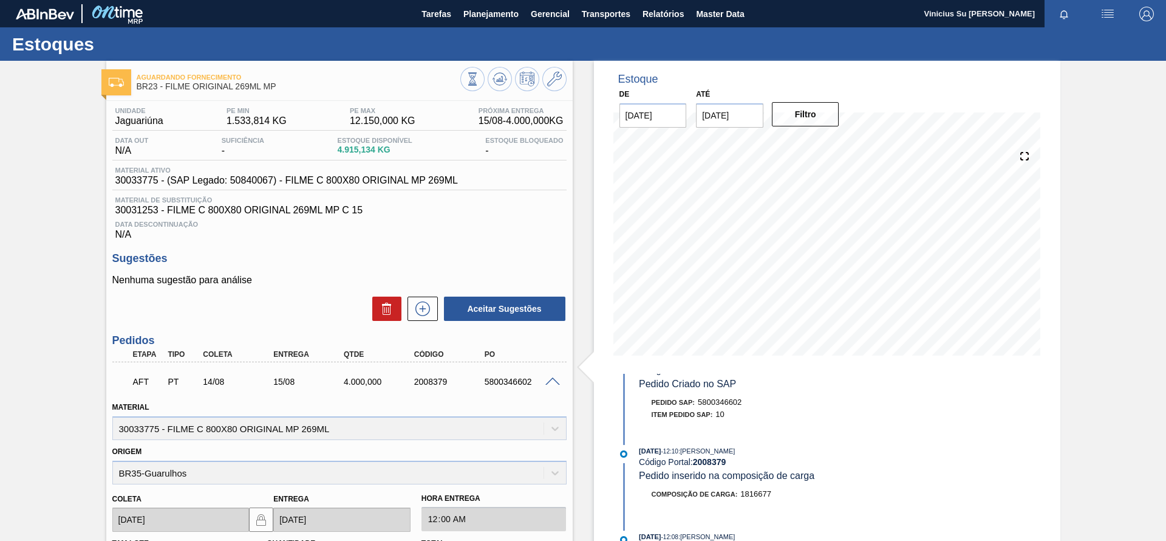
click at [578, 239] on div "Estoque De 15/08/2025 Até 31/10/2025 Filtro 15/08 Projeção de Estoque 8,915.134…" at bounding box center [817, 496] width 488 height 870
click at [548, 382] on span at bounding box center [552, 381] width 15 height 9
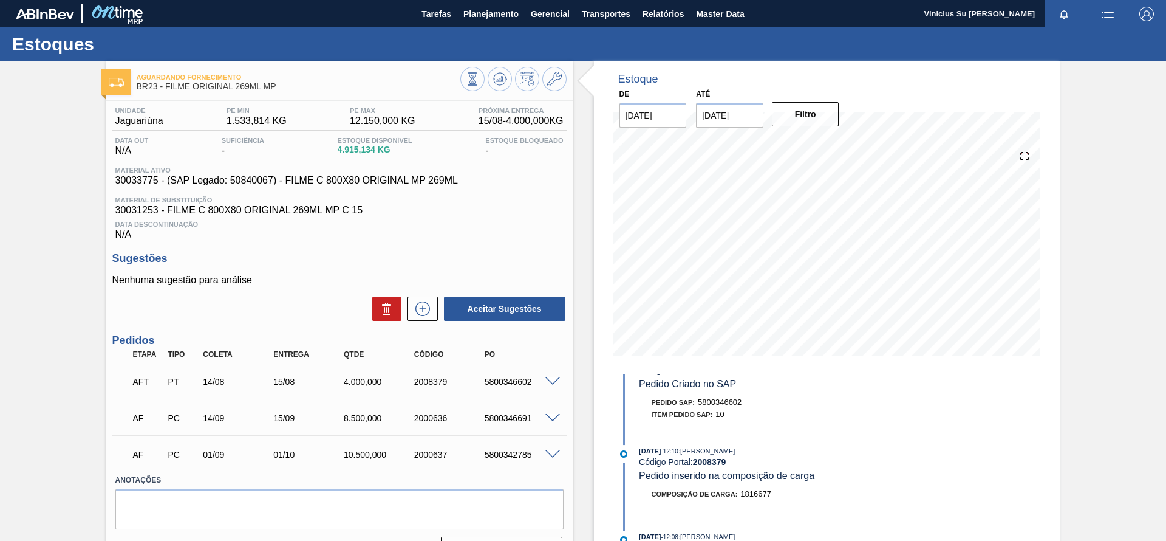
click at [1, 349] on div "Aguardando Fornecimento BR23 - FILME ORIGINAL 269ML MP Unidade Jaguariúna PE MI…" at bounding box center [583, 316] width 1166 height 510
click at [26, 314] on div "Aguardando Fornecimento BR23 - FILME ORIGINAL 269ML MP Unidade Jaguariúna PE MI…" at bounding box center [583, 316] width 1166 height 510
click at [67, 264] on div "Aguardando Fornecimento BR23 - FILME ORIGINAL 269ML MP Unidade Jaguariúna PE MI…" at bounding box center [583, 316] width 1166 height 510
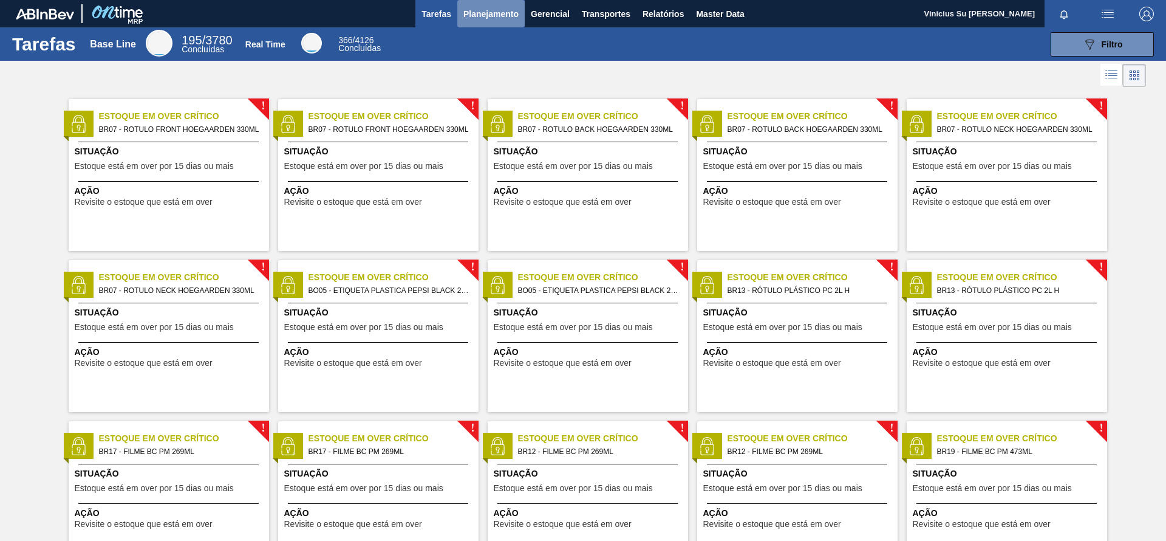
click at [507, 15] on span "Planejamento" at bounding box center [490, 14] width 55 height 15
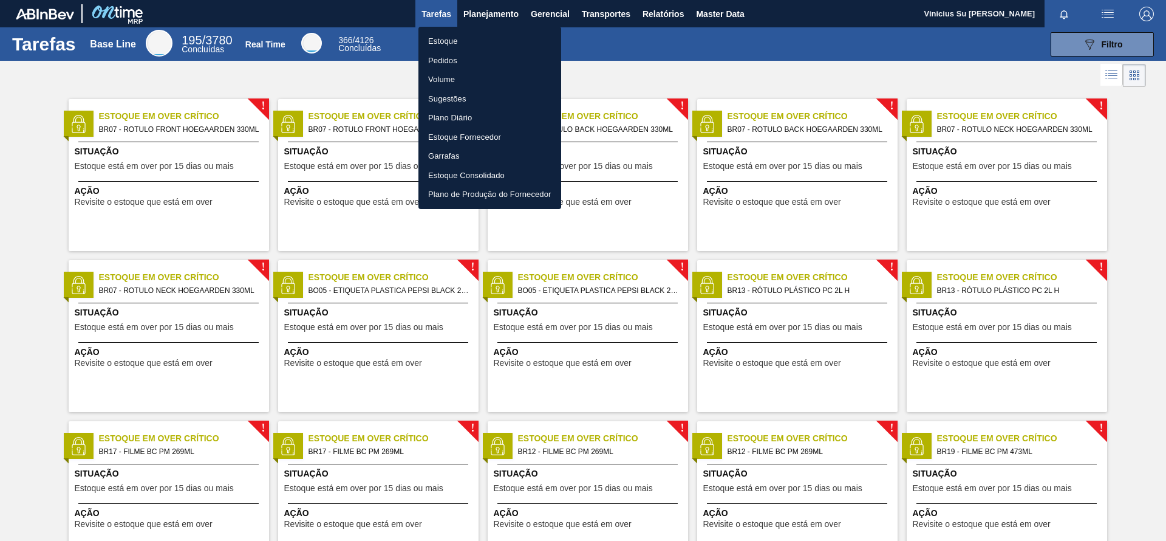
click at [447, 40] on li "Estoque" at bounding box center [489, 41] width 143 height 19
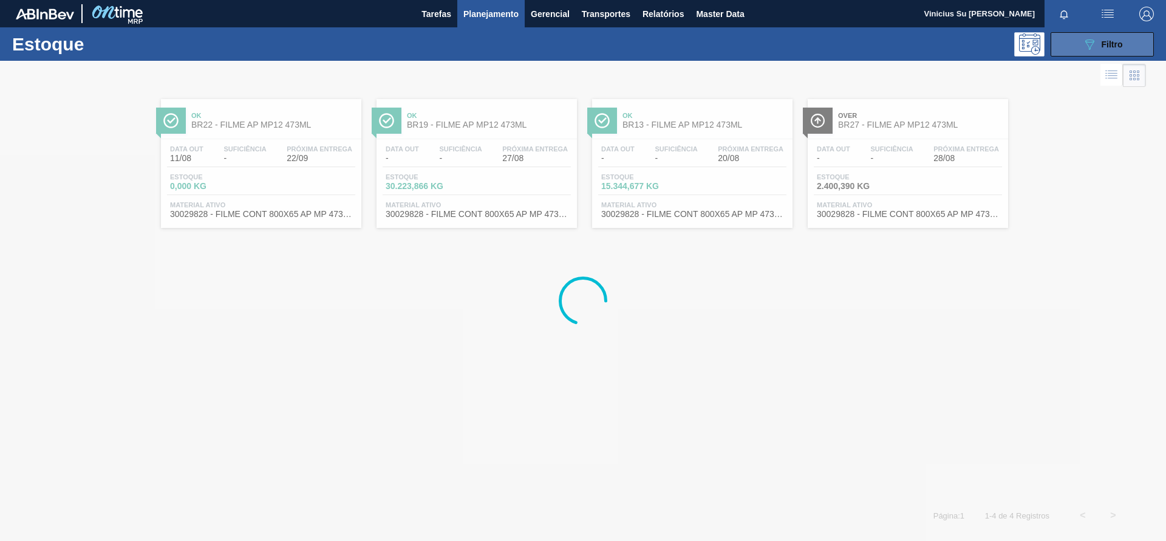
click at [1114, 32] on button "089F7B8B-B2A5-4AFE-B5C0-19BA573D28AC Filtro" at bounding box center [1102, 44] width 103 height 24
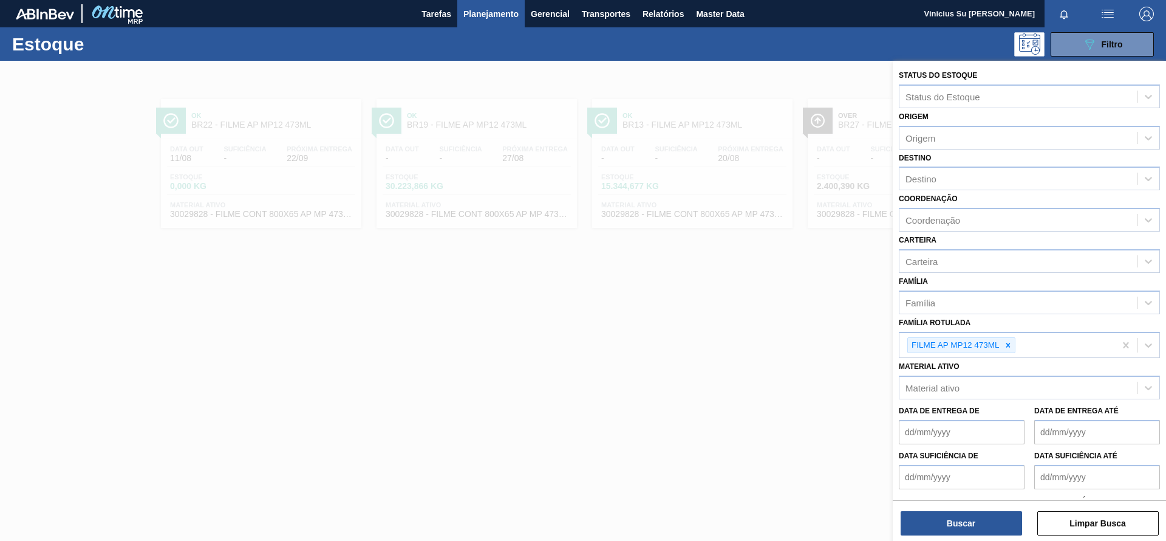
click at [816, 246] on div at bounding box center [583, 331] width 1166 height 541
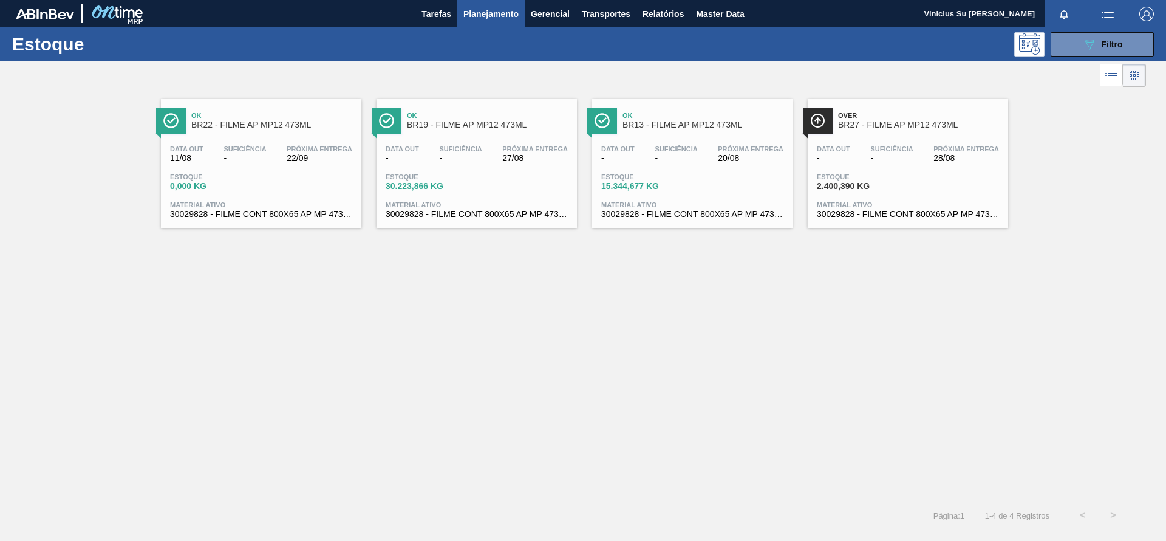
click at [900, 112] on span "Over" at bounding box center [920, 115] width 164 height 7
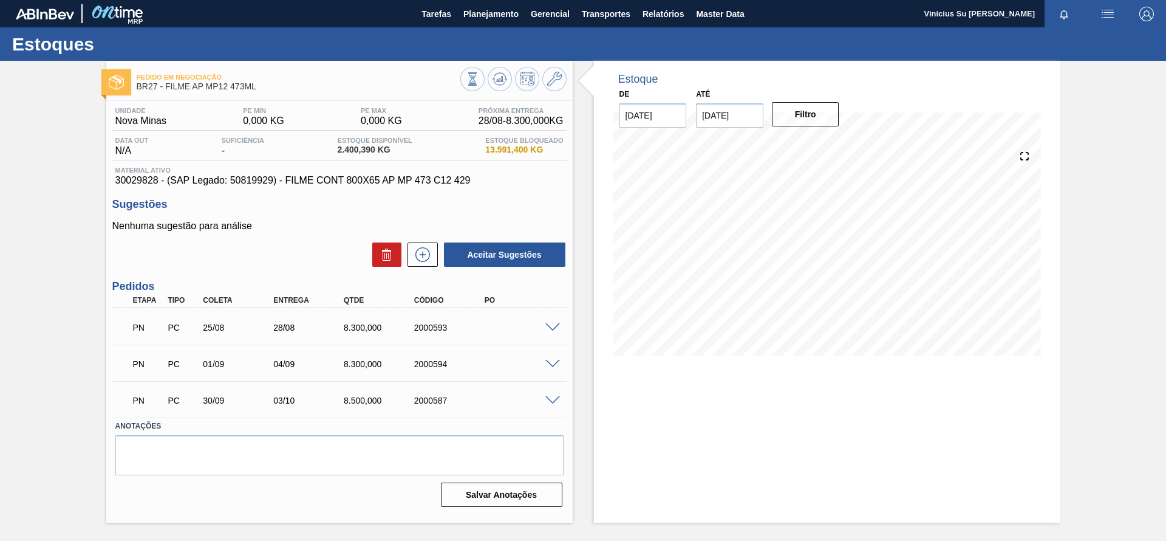
click at [587, 350] on div "Estoque De [DATE] Até [DATE] Filtro 29/08 Projeção de Estoque 8,665.035 [DOMAIN…" at bounding box center [817, 292] width 488 height 462
click at [583, 327] on div "Estoque De [DATE] Até [DATE] Filtro 29/08 Projeção de Estoque 8,665.035 [DOMAIN…" at bounding box center [817, 292] width 488 height 462
click at [587, 321] on div "Estoque De [DATE] Até [DATE] Filtro 29/08 Projeção de Estoque 8,665.035 [DOMAIN…" at bounding box center [817, 292] width 488 height 462
